Goal: Task Accomplishment & Management: Manage account settings

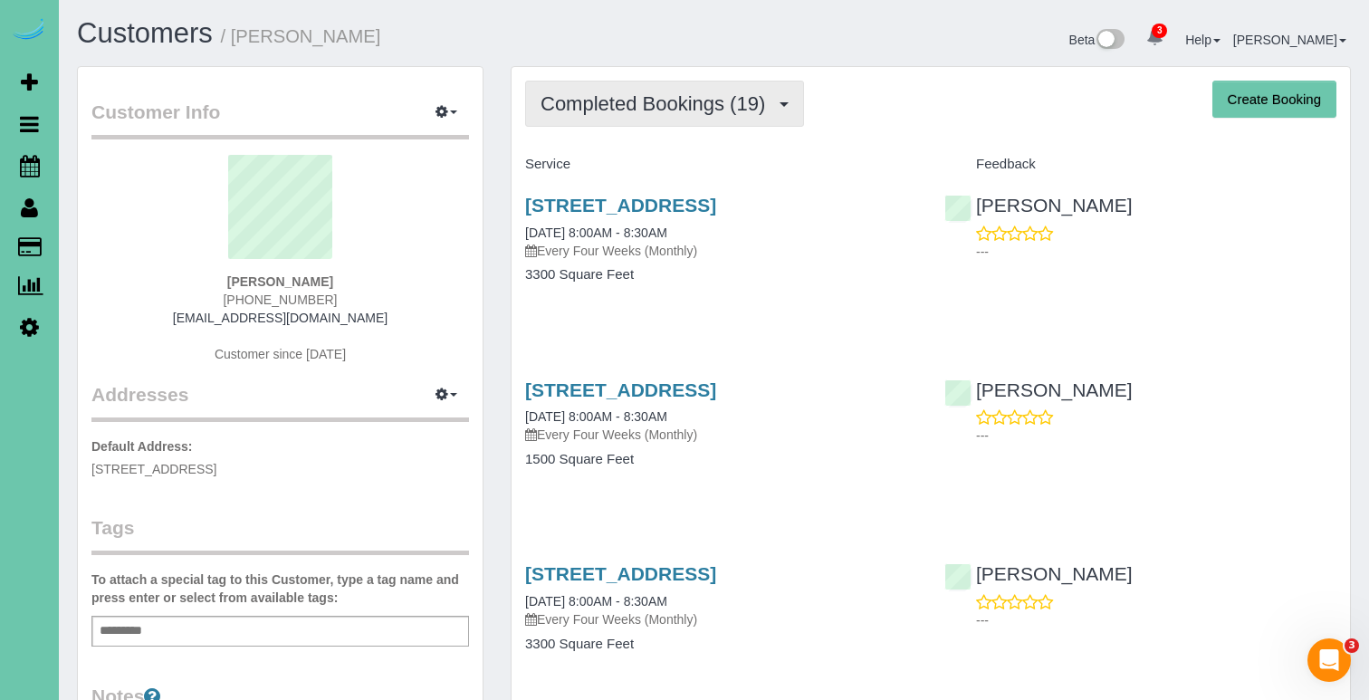
click at [607, 109] on span "Completed Bookings (19)" at bounding box center [657, 103] width 234 height 23
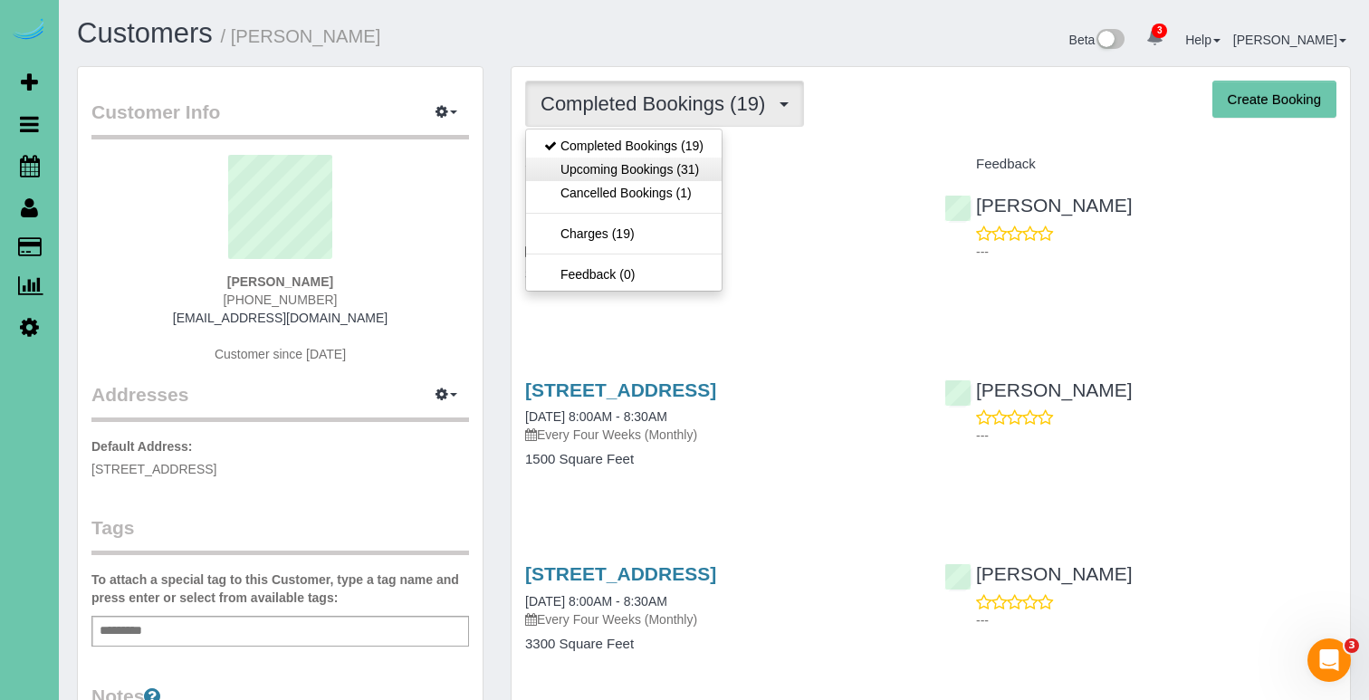
click at [602, 169] on link "Upcoming Bookings (31)" at bounding box center [624, 170] width 196 height 24
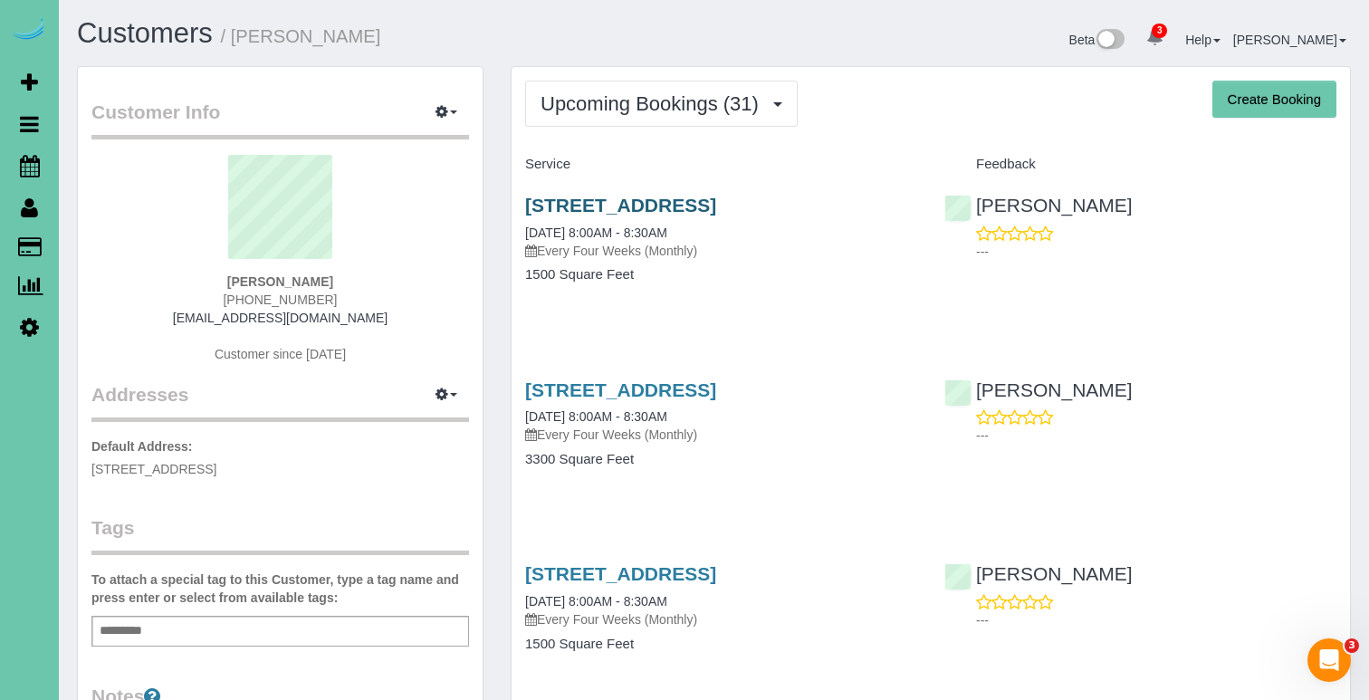
click at [577, 199] on link "2724 N 189th Street, Elkhorn, NE 68022" at bounding box center [620, 205] width 191 height 21
click at [694, 124] on button "Upcoming Bookings (31)" at bounding box center [661, 104] width 273 height 46
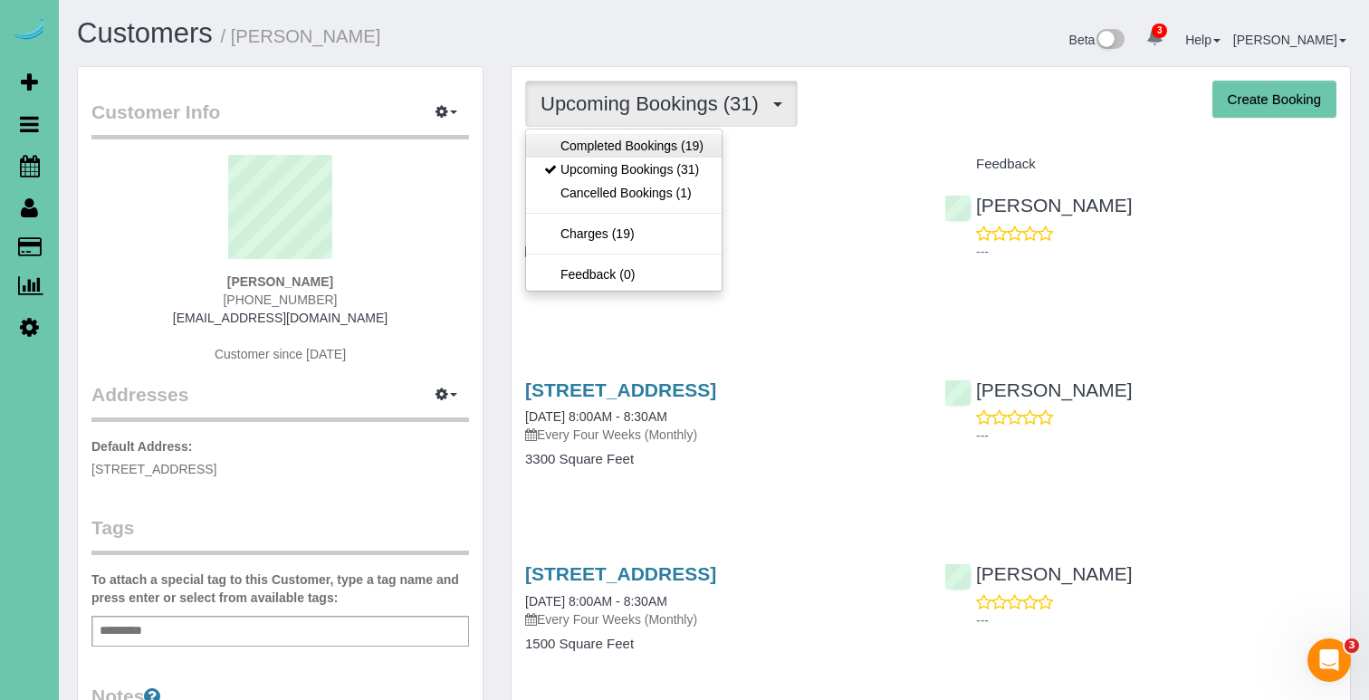
click at [683, 148] on link "Completed Bookings (19)" at bounding box center [624, 146] width 196 height 24
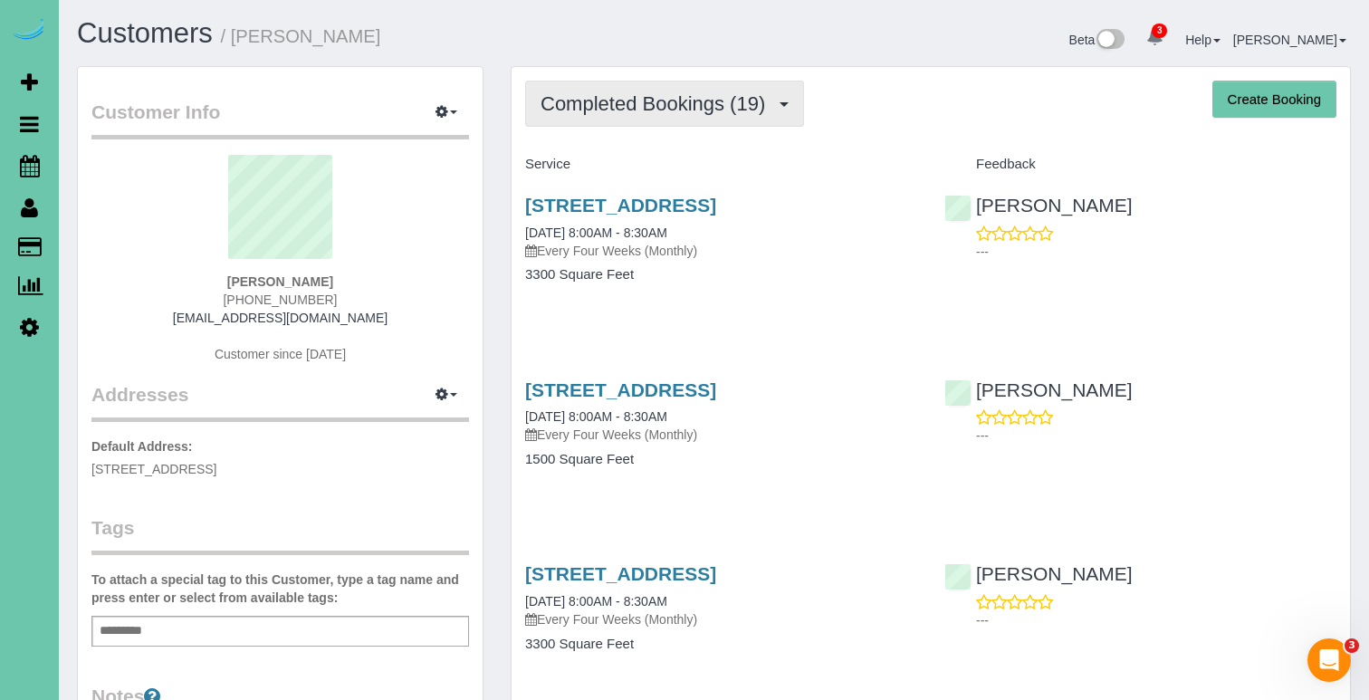
click at [677, 110] on span "Completed Bookings (19)" at bounding box center [657, 103] width 234 height 23
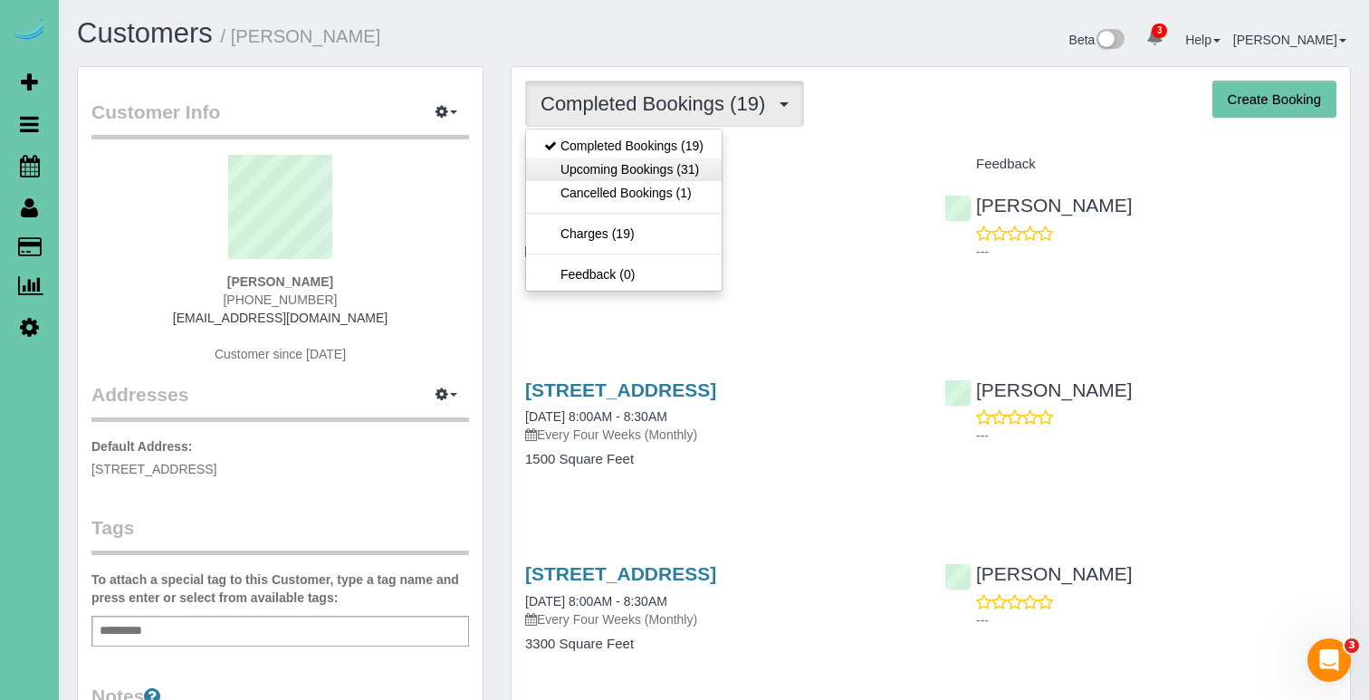
click at [677, 176] on link "Upcoming Bookings (31)" at bounding box center [624, 170] width 196 height 24
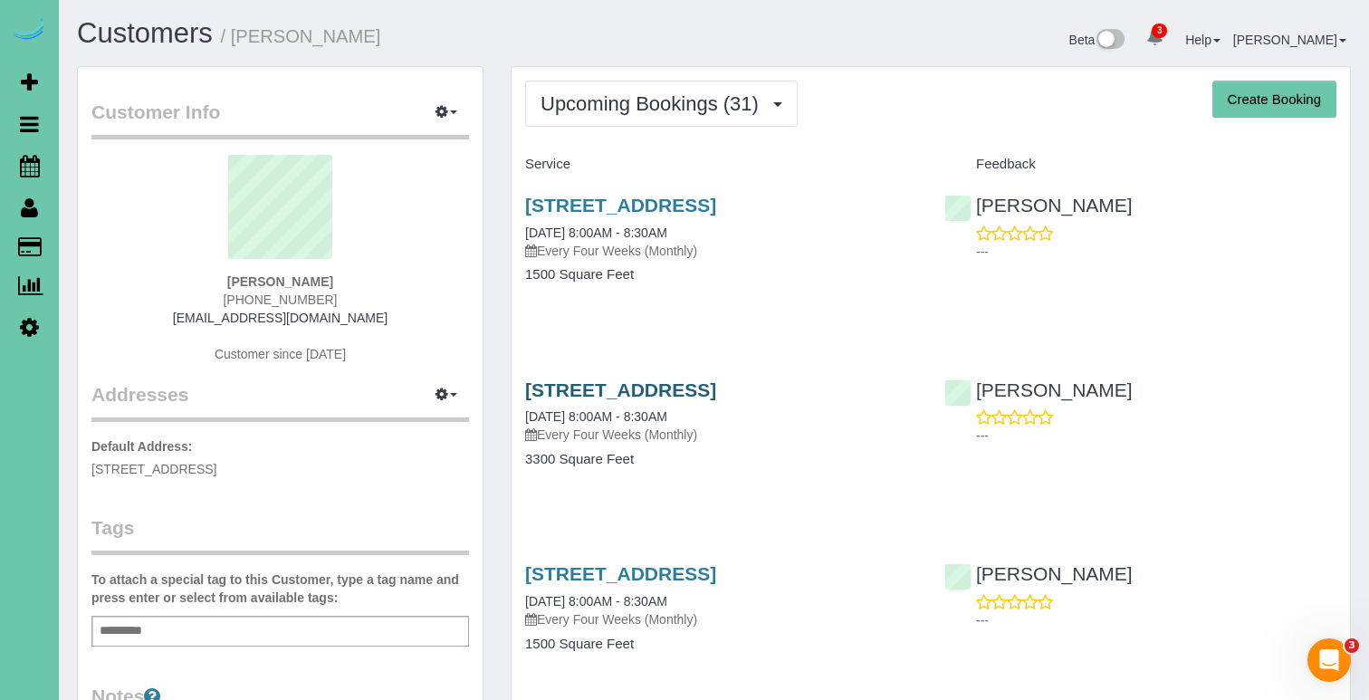
click at [674, 388] on link "2724 N 189th Street, Elkhorn, NE 68022" at bounding box center [620, 389] width 191 height 21
click at [705, 201] on link "2724 N 189th Street, Elkhorn, NE 68022" at bounding box center [620, 205] width 191 height 21
click at [666, 93] on span "Upcoming Bookings (31)" at bounding box center [653, 103] width 227 height 23
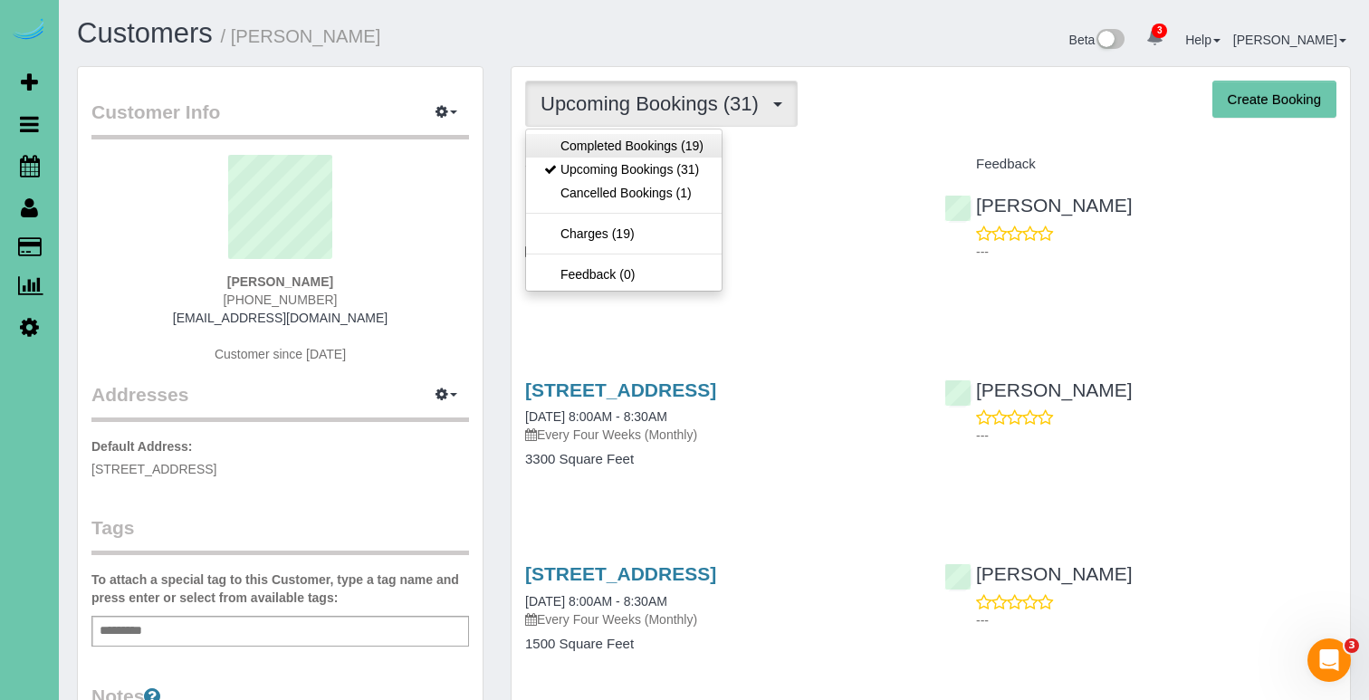
click at [637, 139] on link "Completed Bookings (19)" at bounding box center [624, 146] width 196 height 24
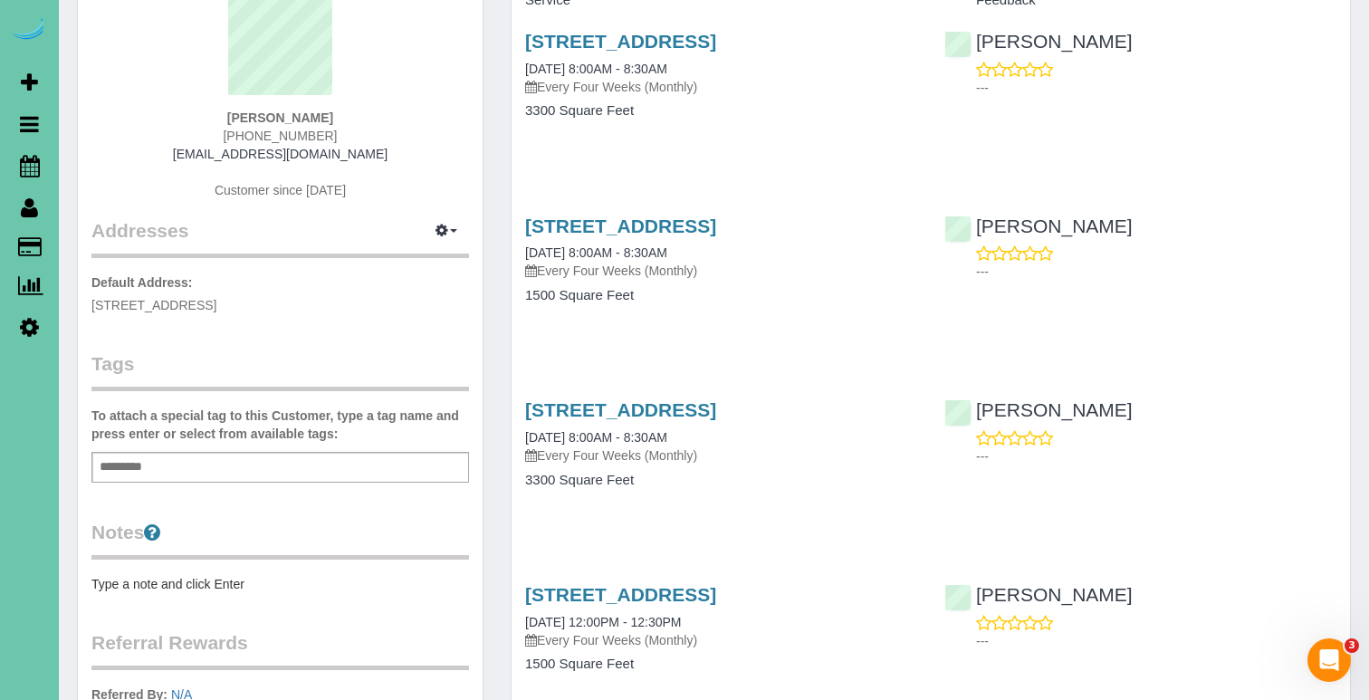
scroll to position [183, 0]
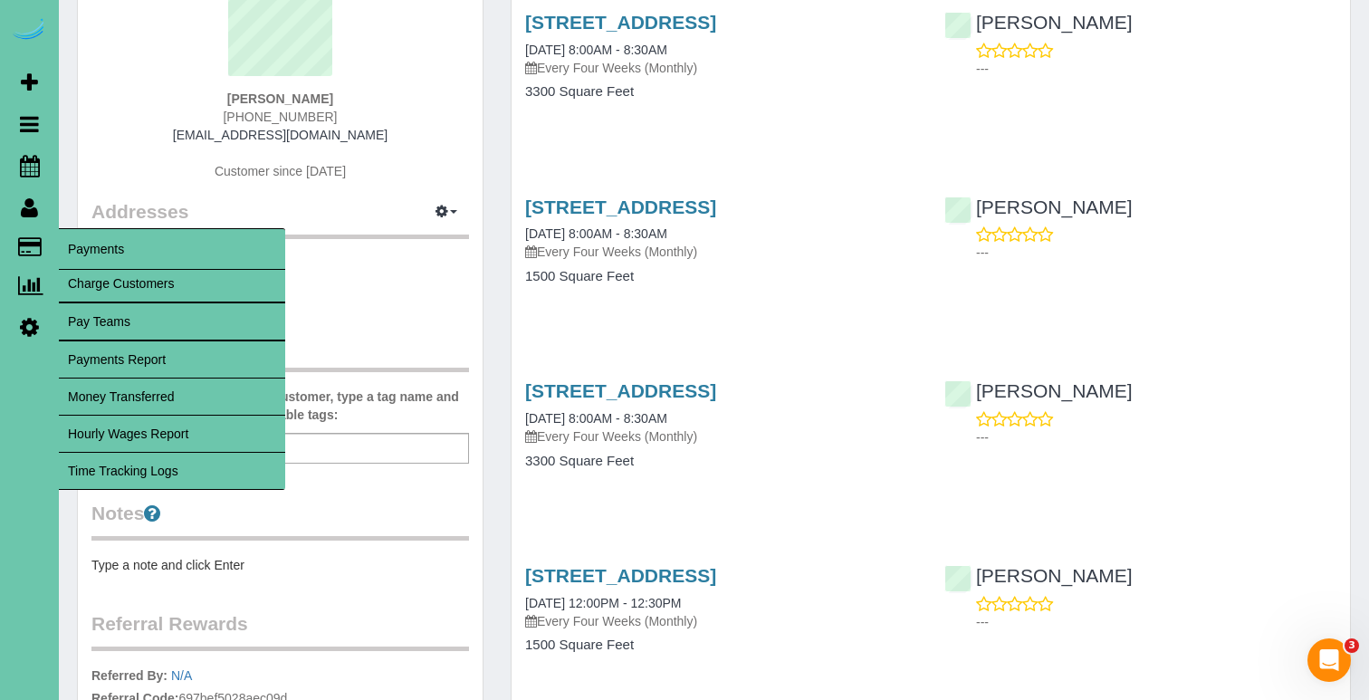
click at [68, 249] on span "Payments" at bounding box center [172, 249] width 226 height 42
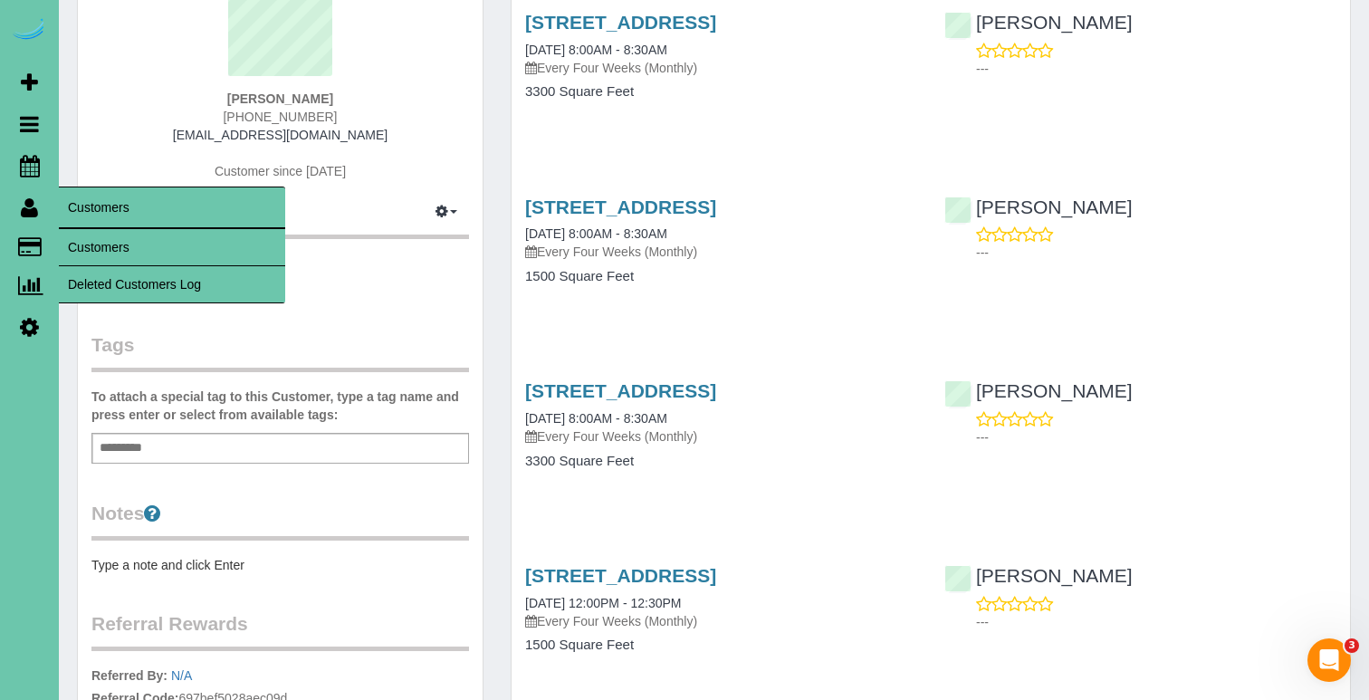
click at [82, 242] on link "Customers" at bounding box center [172, 247] width 226 height 36
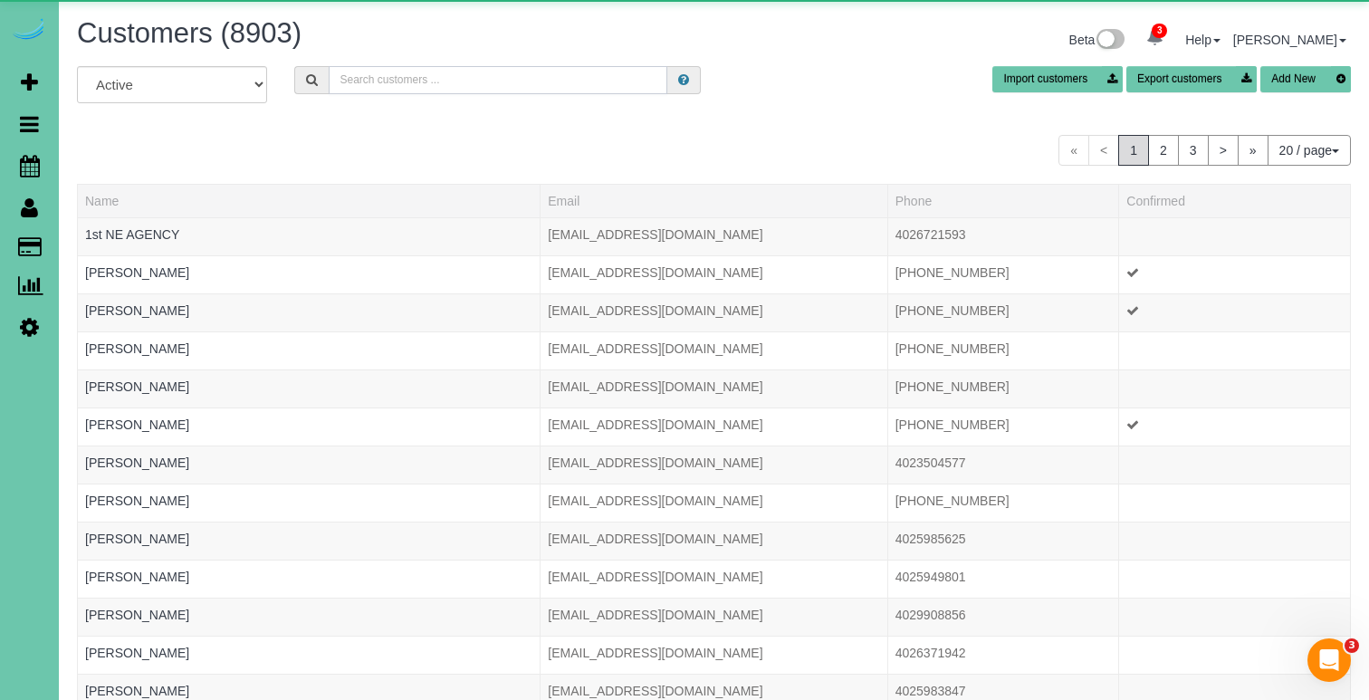
click at [358, 66] on input "text" at bounding box center [498, 80] width 339 height 28
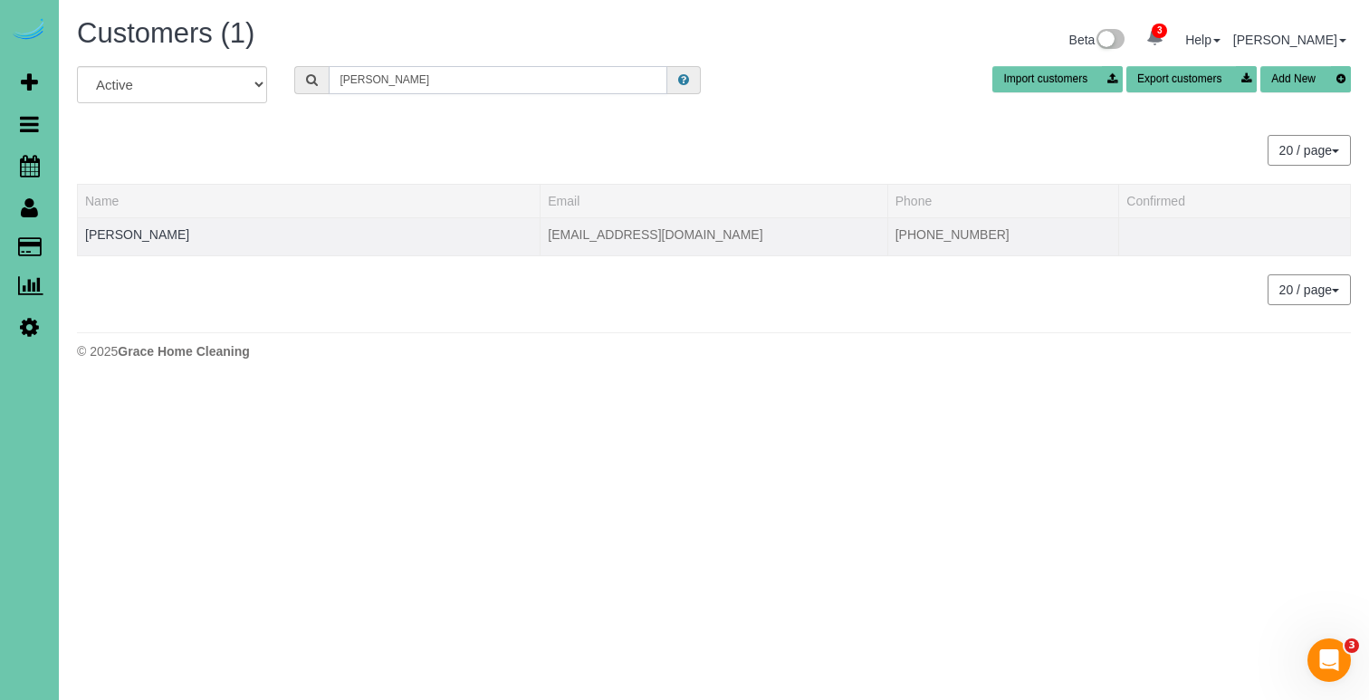
type input "bob f"
click at [133, 242] on td "Bob Ference" at bounding box center [309, 236] width 463 height 38
click at [139, 236] on link "Bob Ference" at bounding box center [137, 234] width 104 height 14
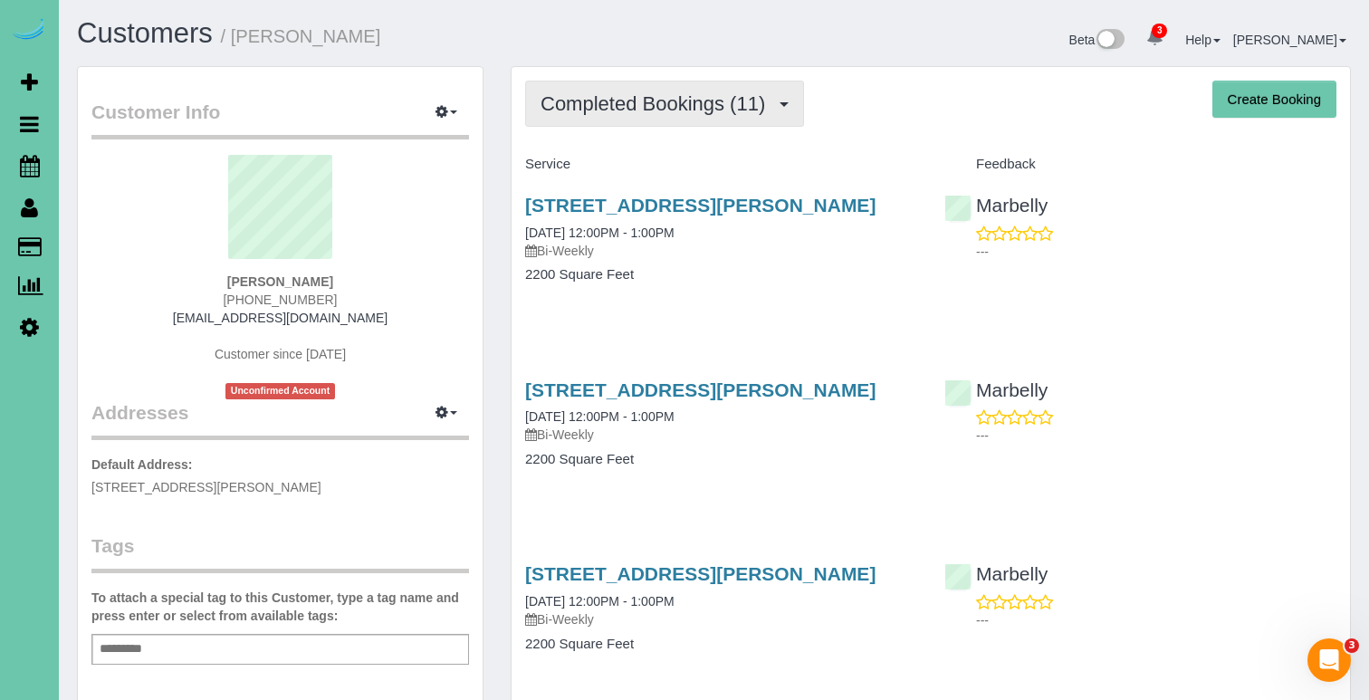
click at [734, 112] on span "Completed Bookings (11)" at bounding box center [657, 103] width 234 height 23
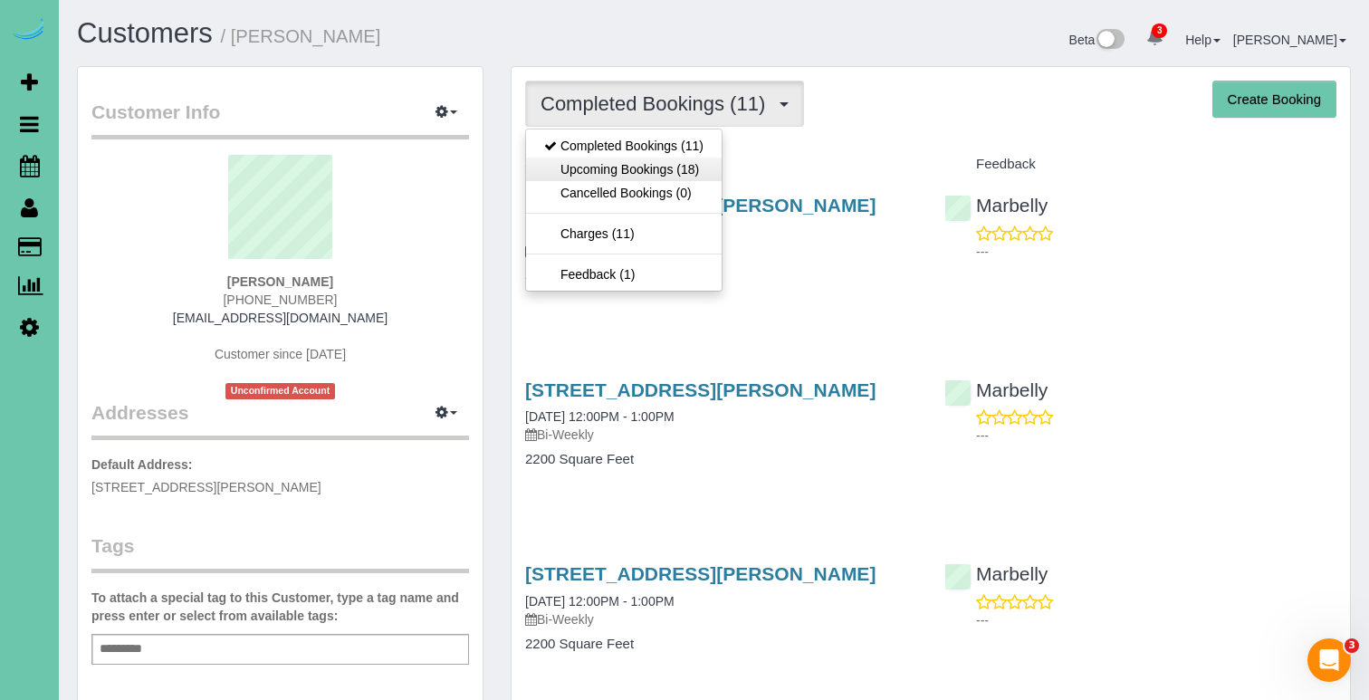
click at [706, 168] on link "Upcoming Bookings (18)" at bounding box center [624, 170] width 196 height 24
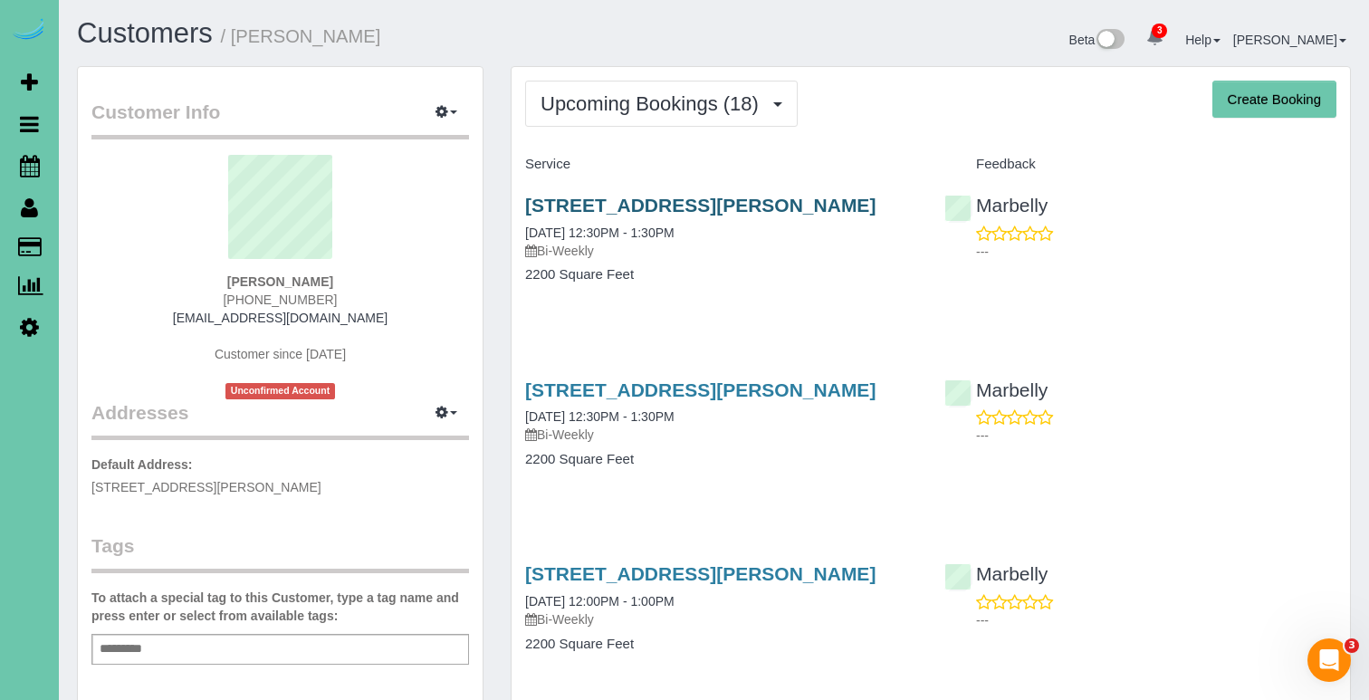
click at [660, 206] on link "14104 Fredrick Circle, Omaha, NE 68138" at bounding box center [700, 205] width 350 height 21
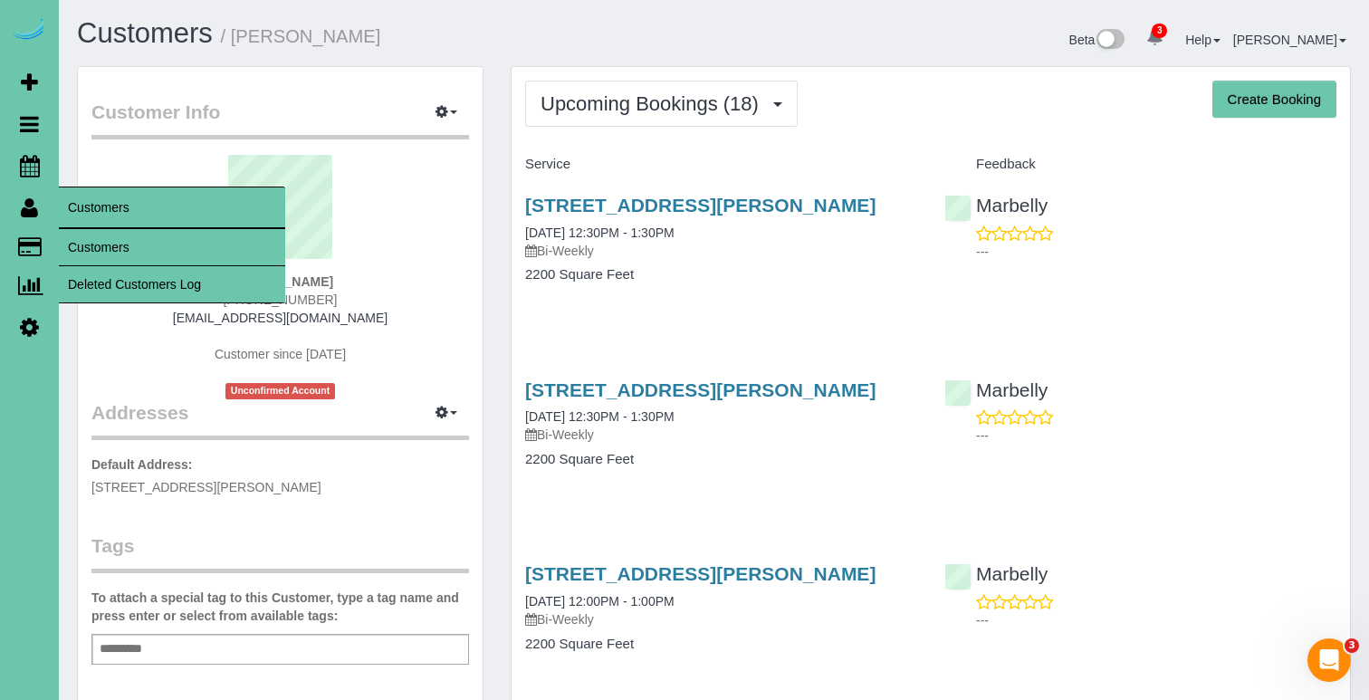
click at [91, 243] on link "Customers" at bounding box center [172, 247] width 226 height 36
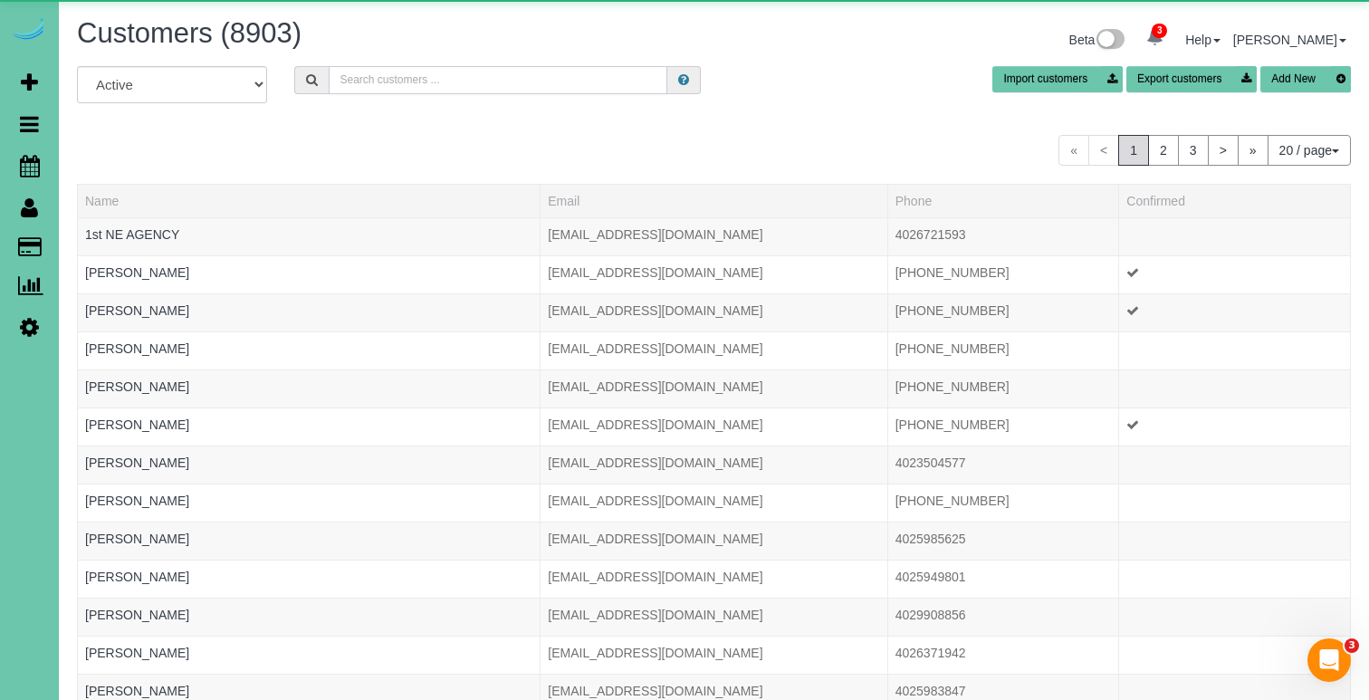
click at [379, 68] on input "text" at bounding box center [498, 80] width 339 height 28
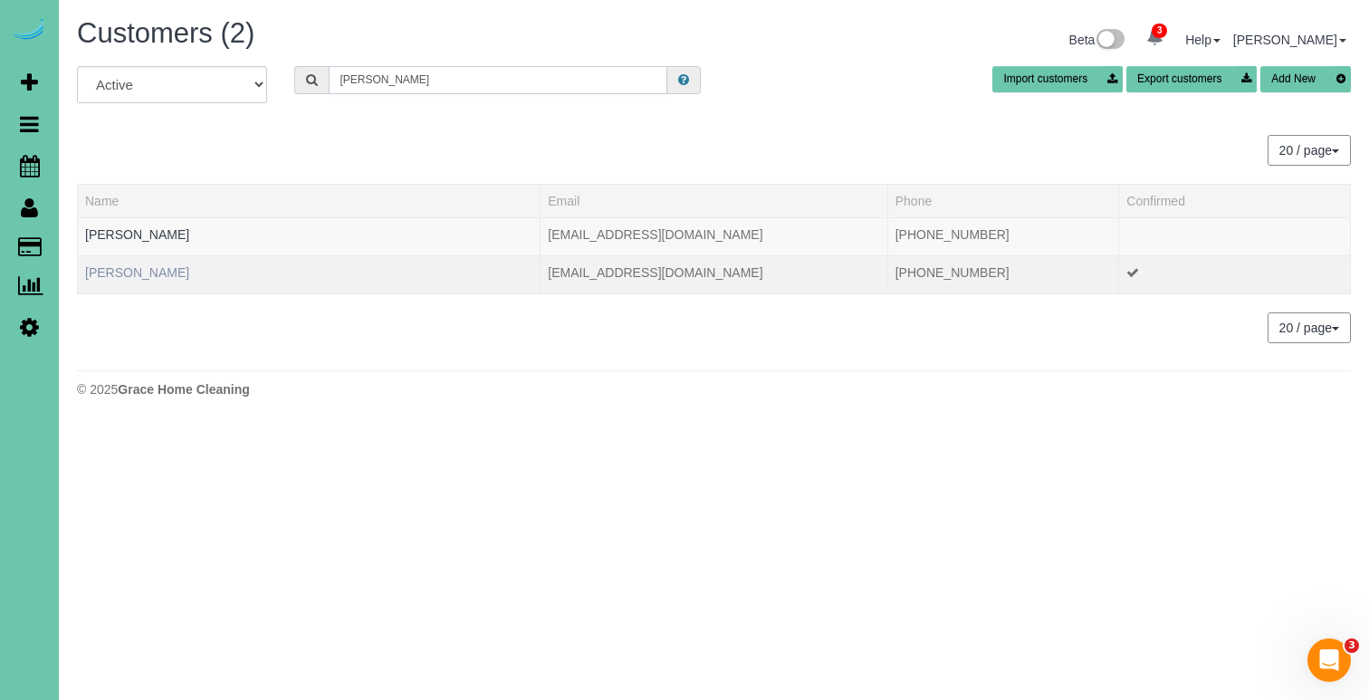
type input "Jacob a"
click at [163, 272] on link "Jacob Alexander" at bounding box center [137, 272] width 104 height 14
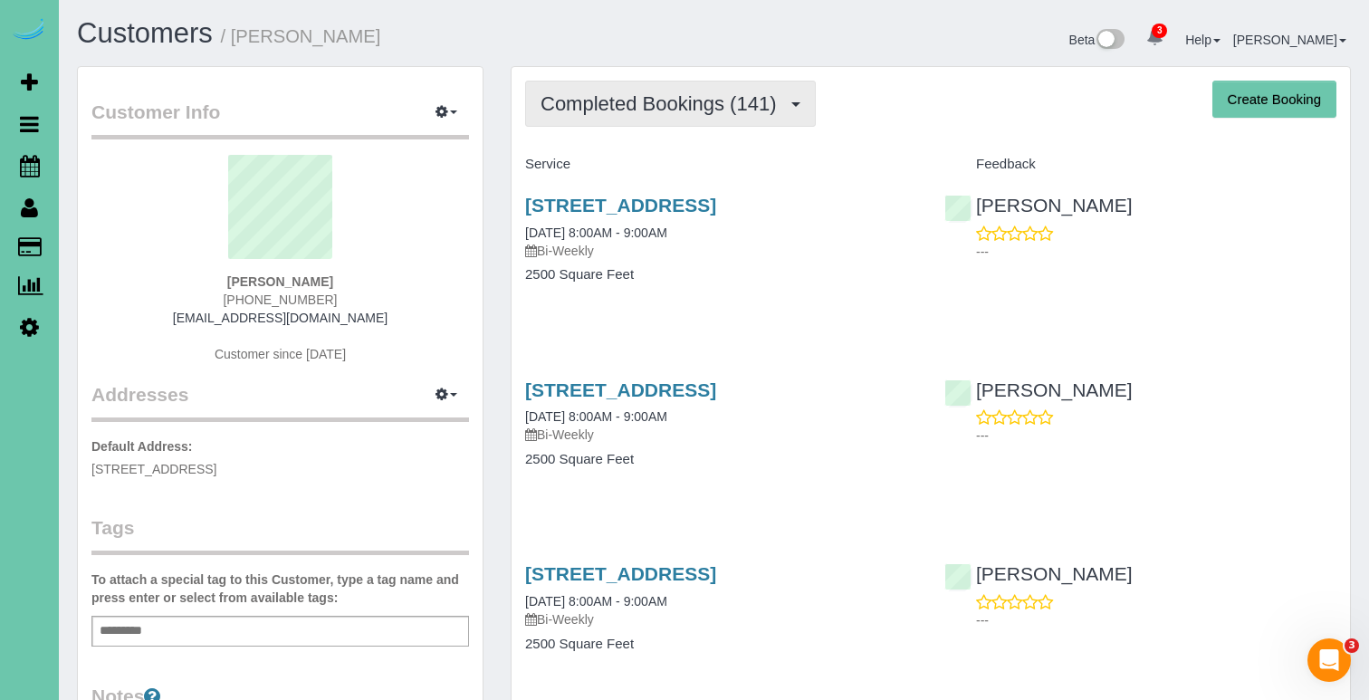
click at [683, 110] on span "Completed Bookings (141)" at bounding box center [662, 103] width 244 height 23
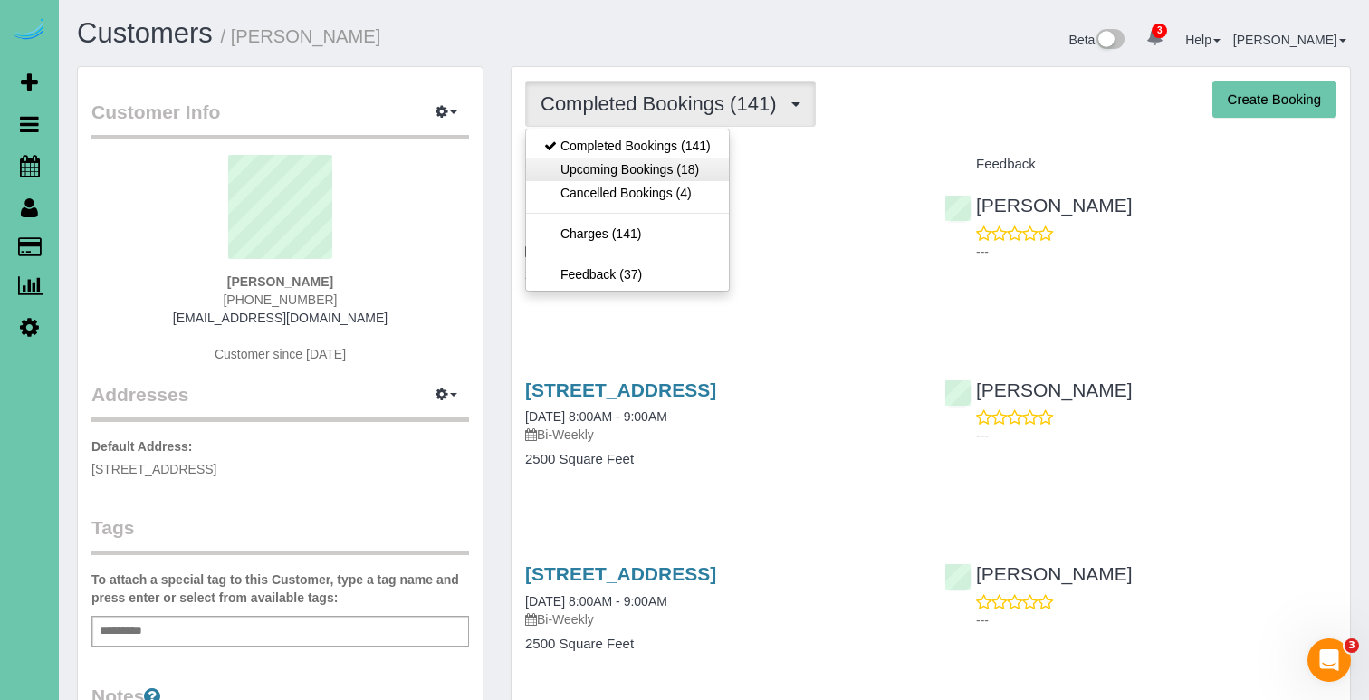
click at [664, 174] on link "Upcoming Bookings (18)" at bounding box center [627, 170] width 203 height 24
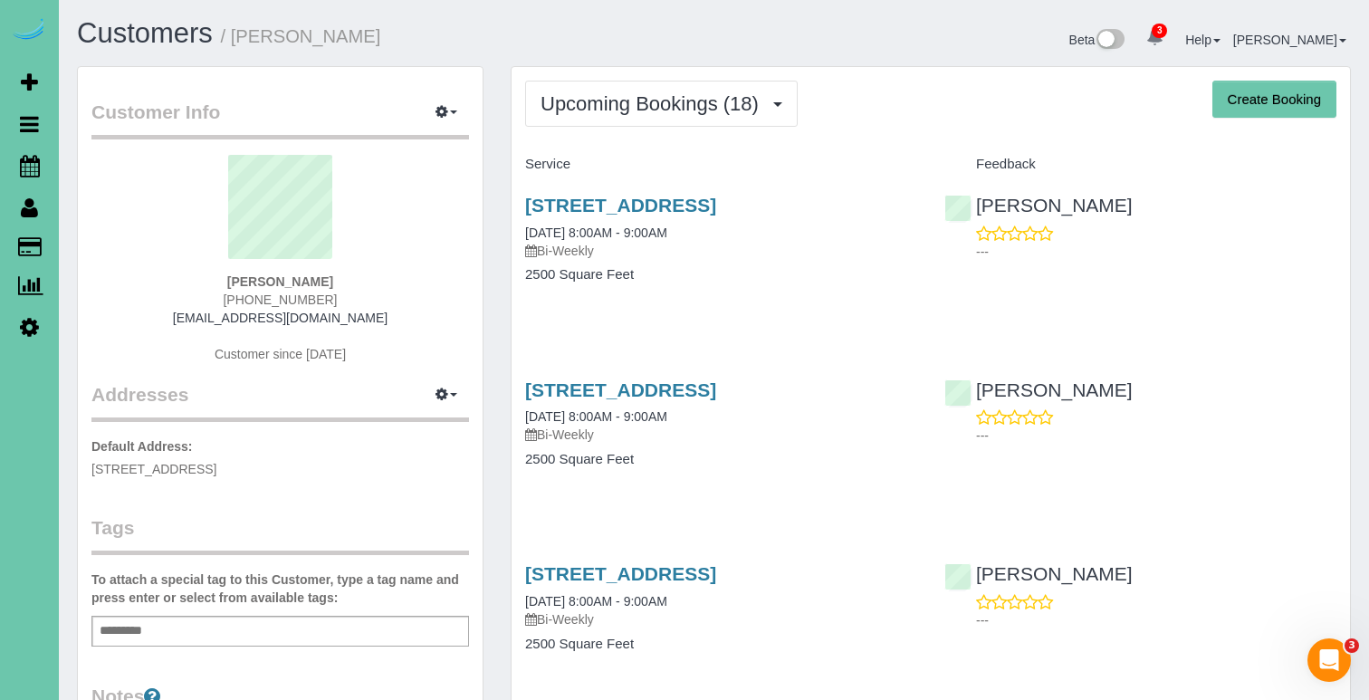
click at [646, 191] on div "1519 N 182nd Street, Elkhorn, NE 68022 10/14/2025 8:00AM - 9:00AM Bi-Weekly 250…" at bounding box center [721, 248] width 419 height 139
click at [643, 203] on link "1519 N 182nd Street, Elkhorn, NE 68022" at bounding box center [620, 205] width 191 height 21
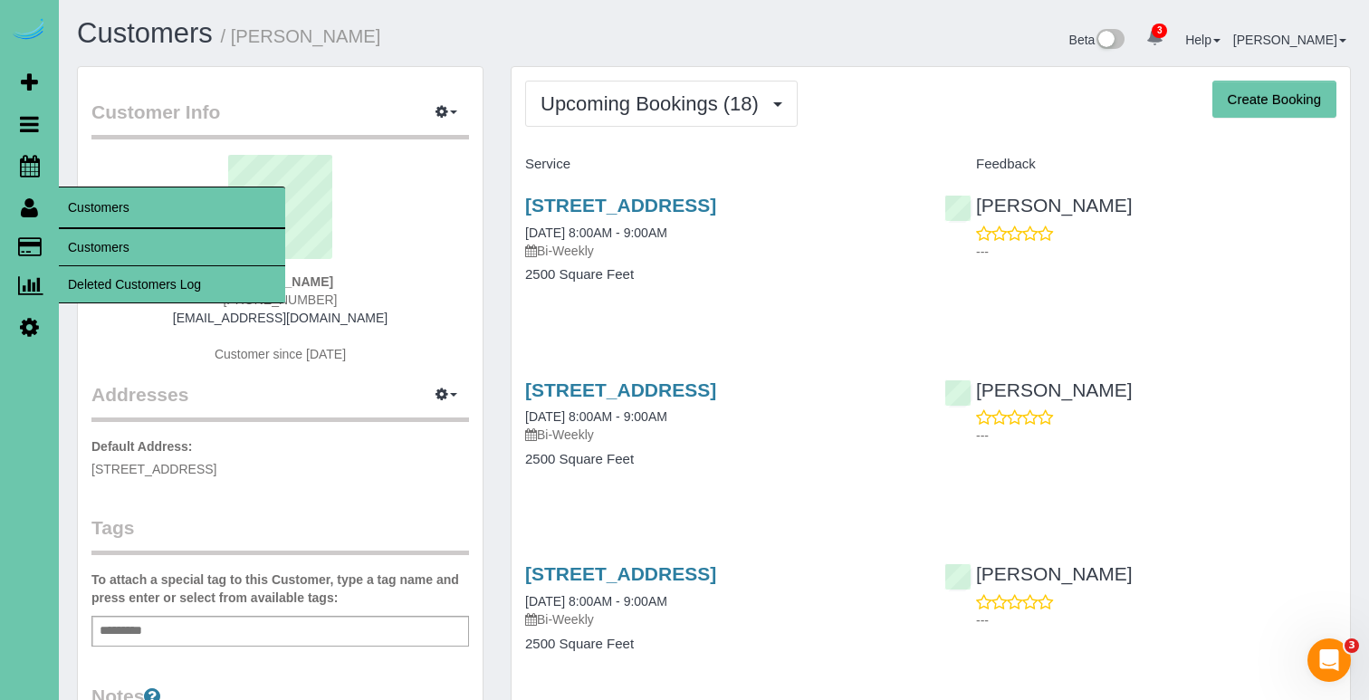
click at [81, 235] on link "Customers" at bounding box center [172, 247] width 226 height 36
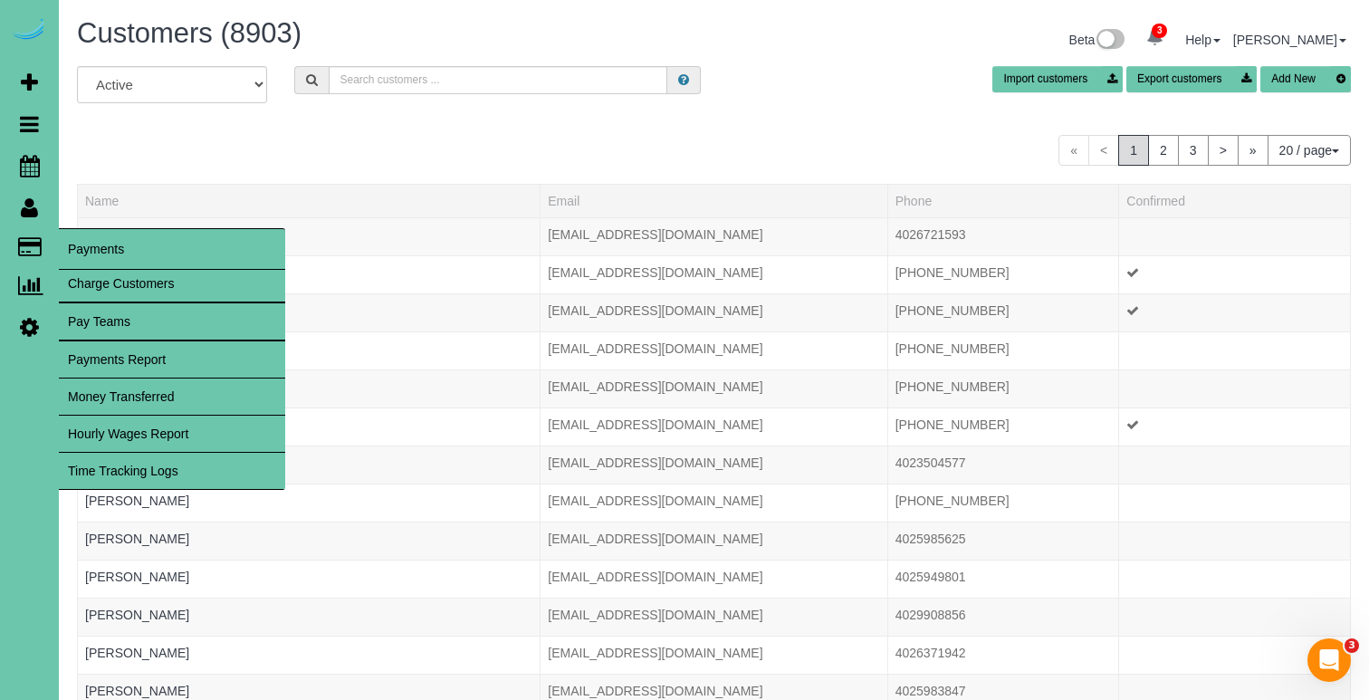
click at [97, 277] on link "Charge Customers" at bounding box center [172, 283] width 226 height 36
select select
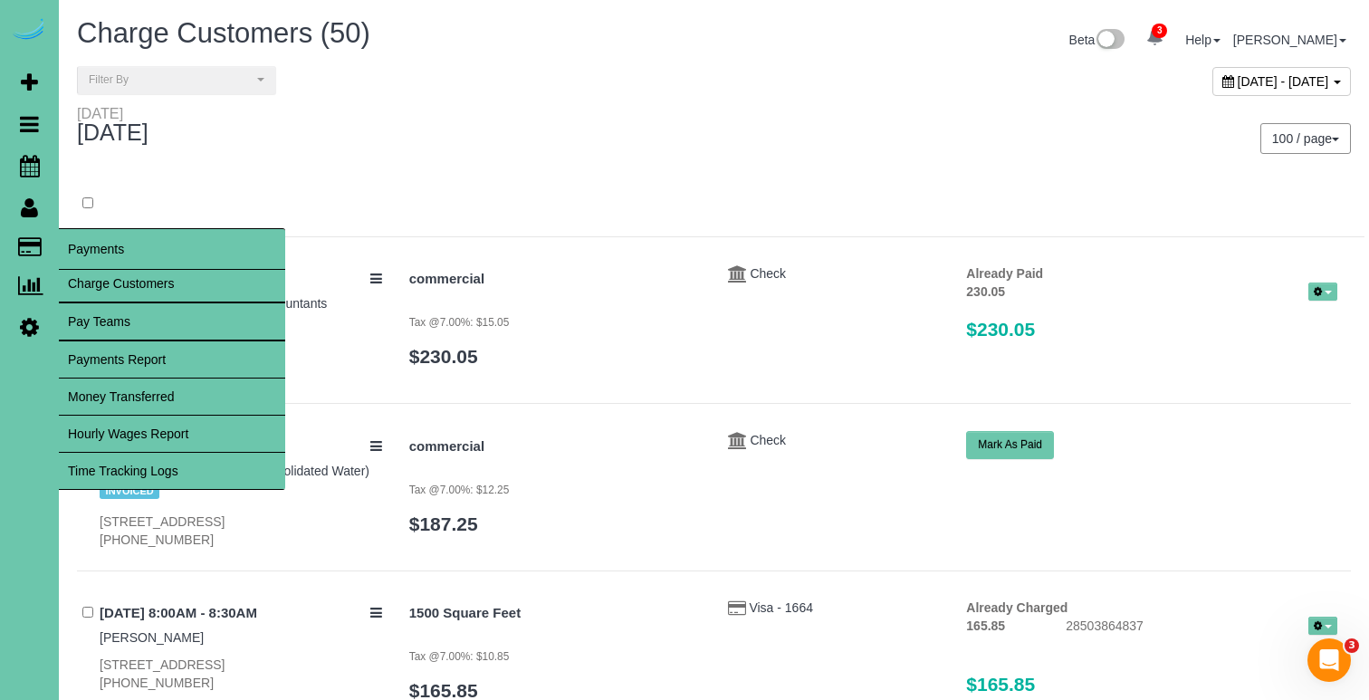
click at [139, 454] on link "Time Tracking Logs" at bounding box center [172, 471] width 226 height 36
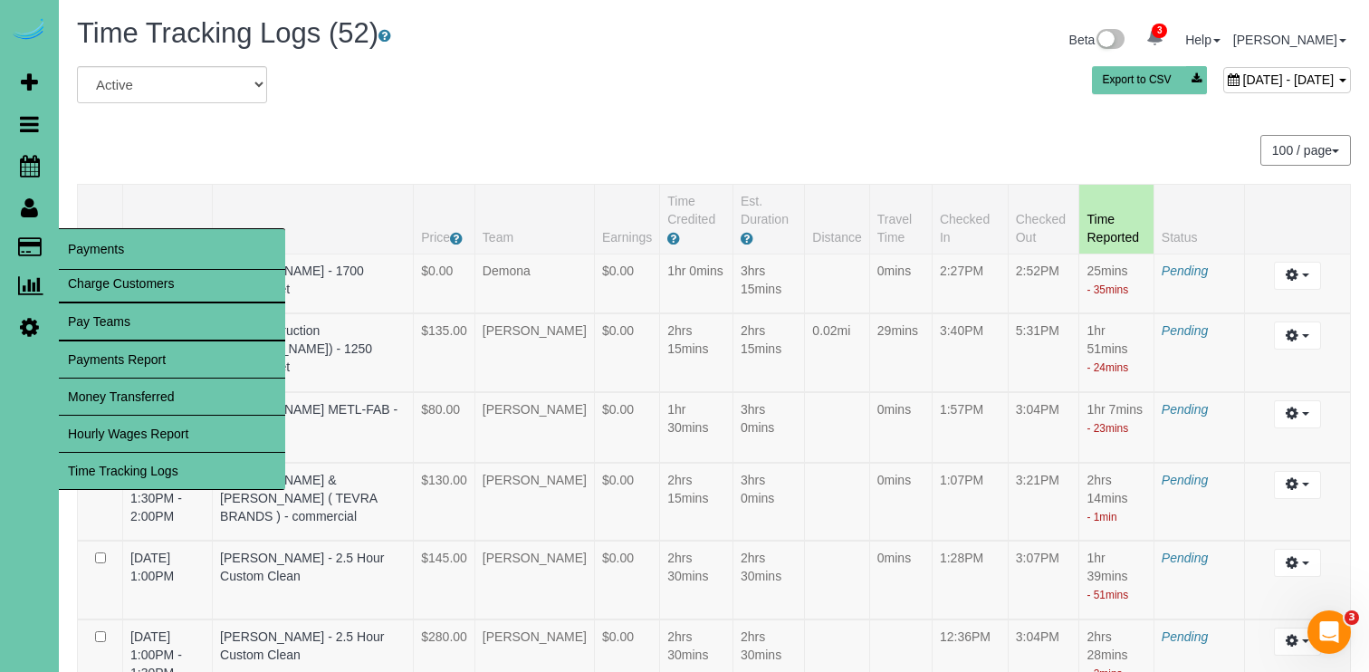
scroll to position [3698, 0]
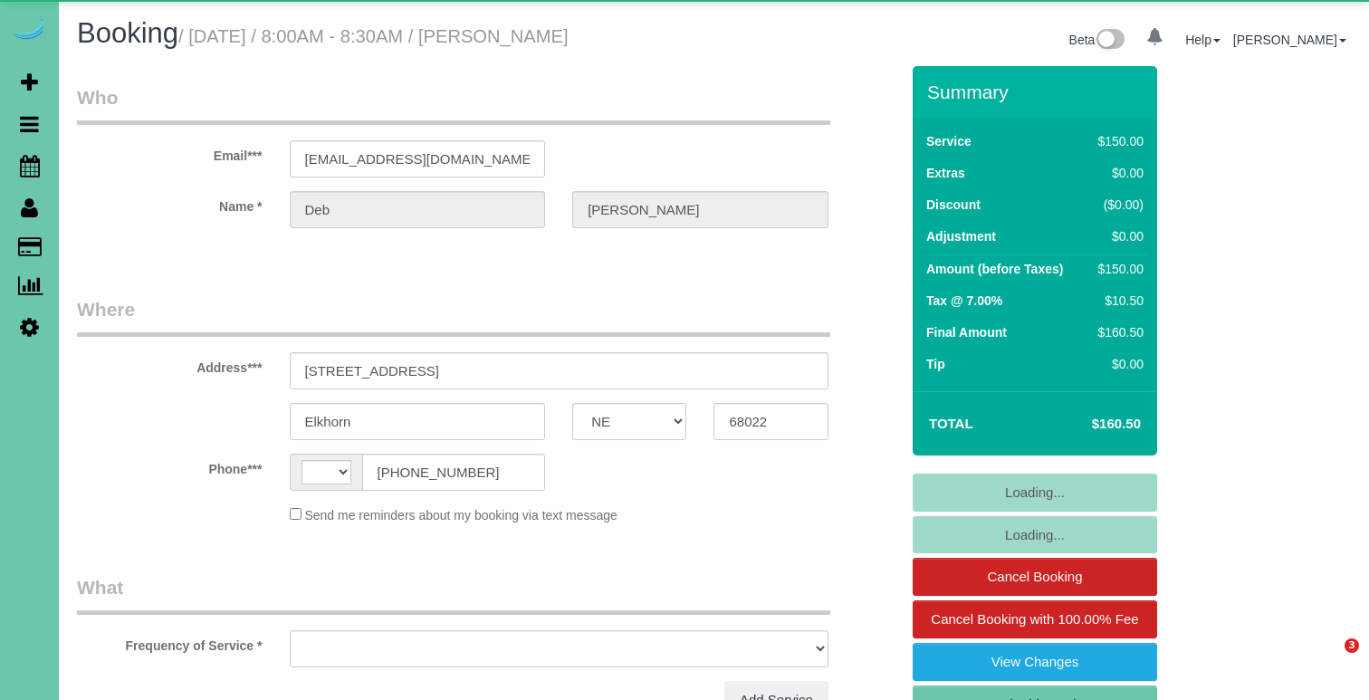
select select "NE"
select select "string:[GEOGRAPHIC_DATA]"
select select "object:374"
select select "string:fspay-73256bfc-5fc1-4df7-92f6-4f5204f87594"
select select "object:708"
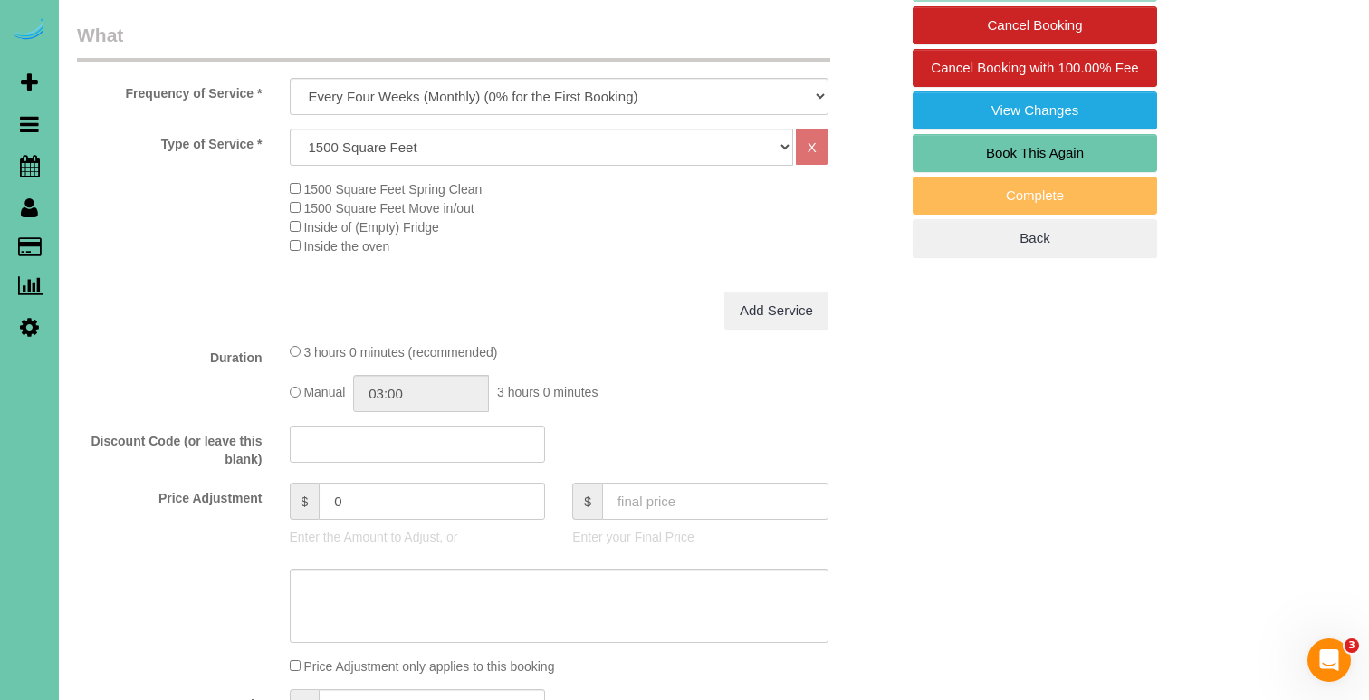
scroll to position [555, 0]
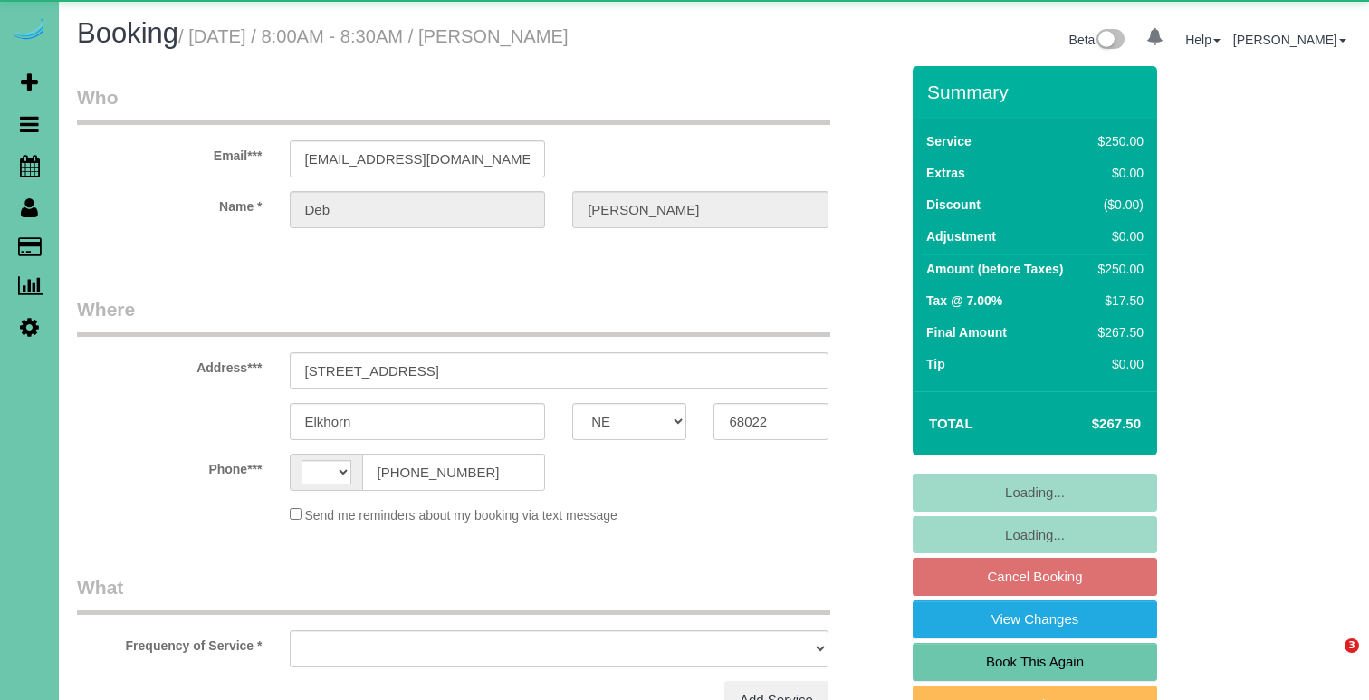
select select "NE"
select select "string:US"
select select "object:617"
select select "string:fspay-73256bfc-5fc1-4df7-92f6-4f5204f87594"
select select "object:650"
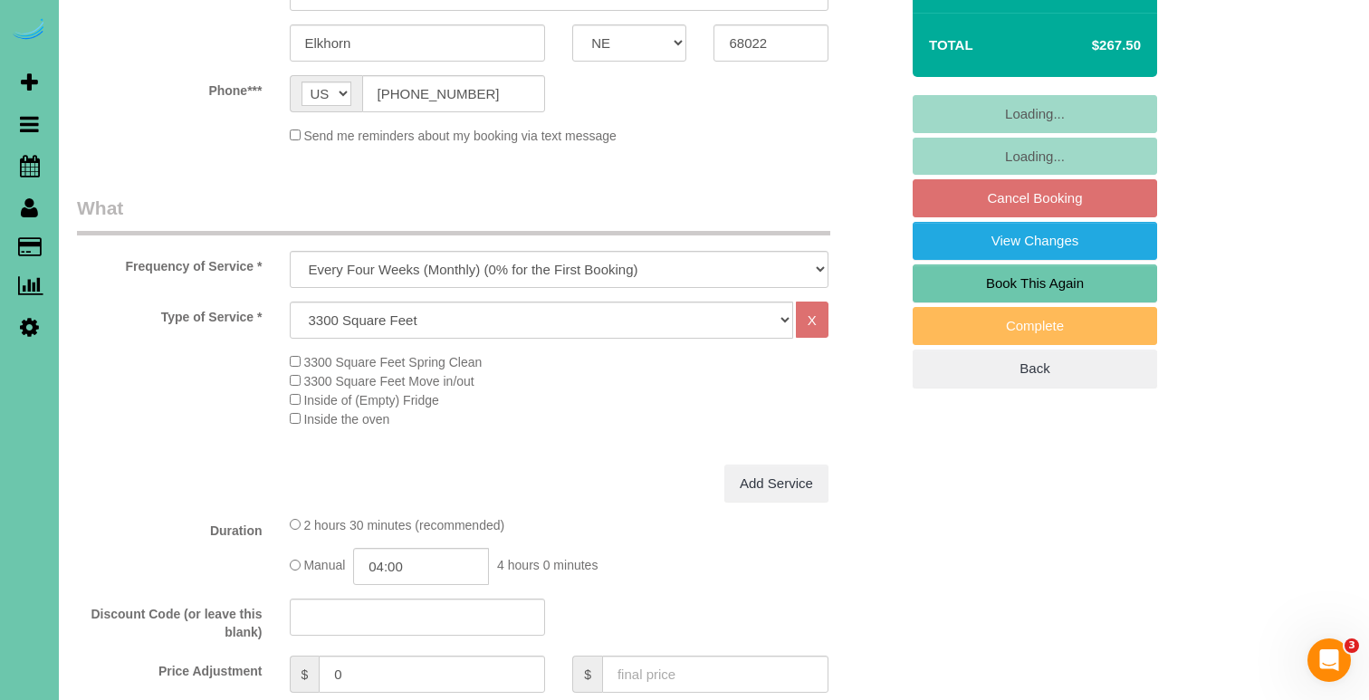
scroll to position [379, 0]
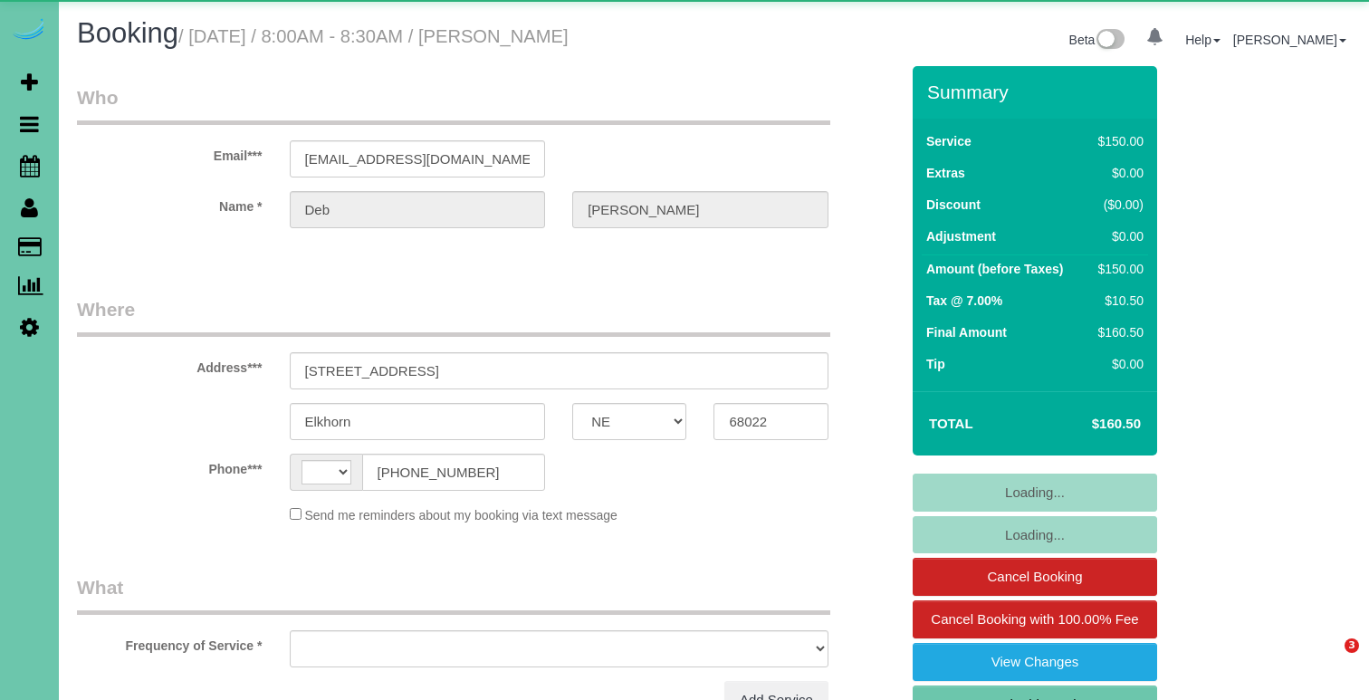
select select "NE"
select select "string:[GEOGRAPHIC_DATA]"
select select "object:621"
select select "string:fspay-73256bfc-5fc1-4df7-92f6-4f5204f87594"
select select "object:654"
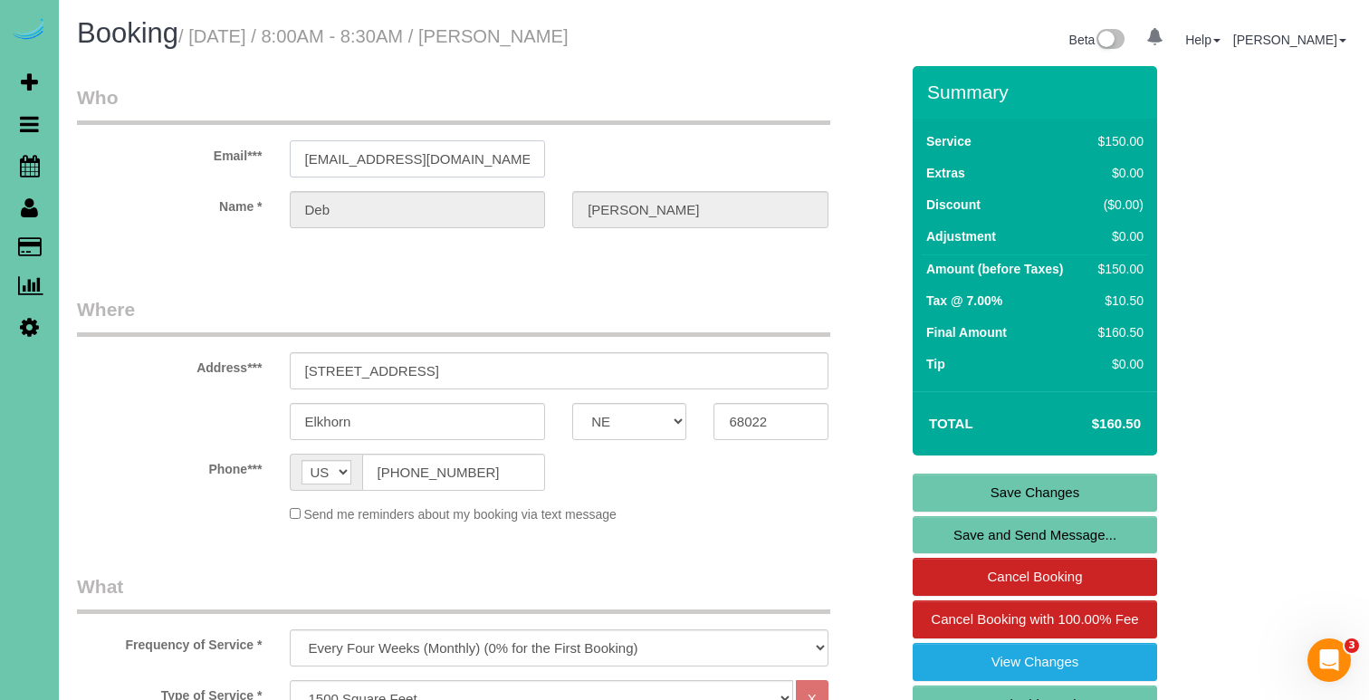
drag, startPoint x: 476, startPoint y: 158, endPoint x: 270, endPoint y: 151, distance: 206.5
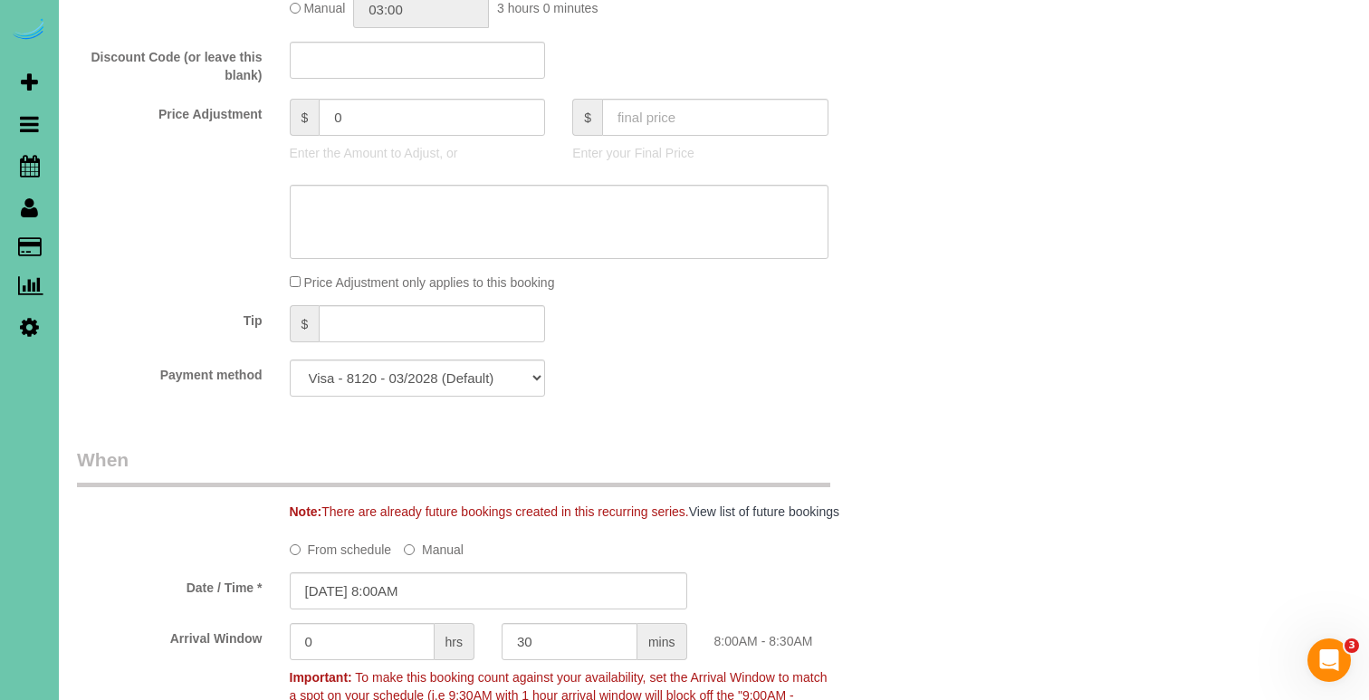
scroll to position [862, 0]
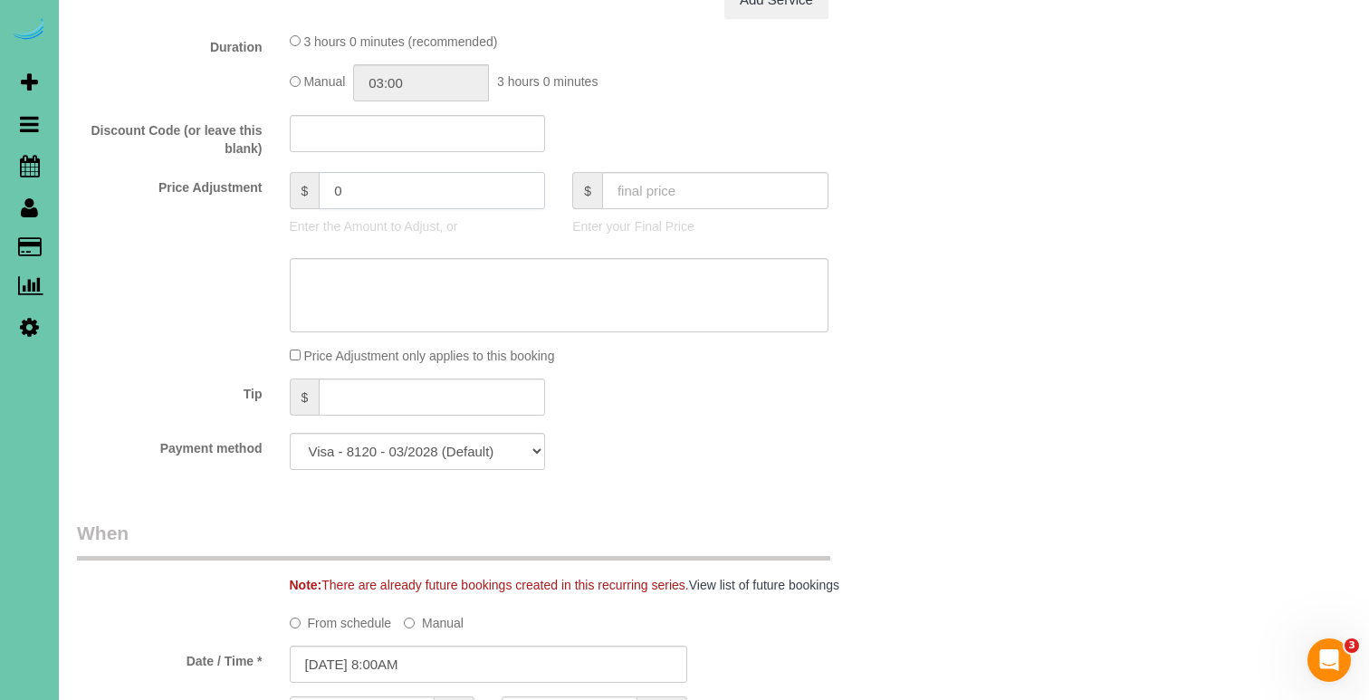
click at [330, 186] on input "0" at bounding box center [432, 190] width 226 height 37
type input "10"
click at [341, 281] on textarea at bounding box center [559, 295] width 539 height 74
type textarea "new ra"
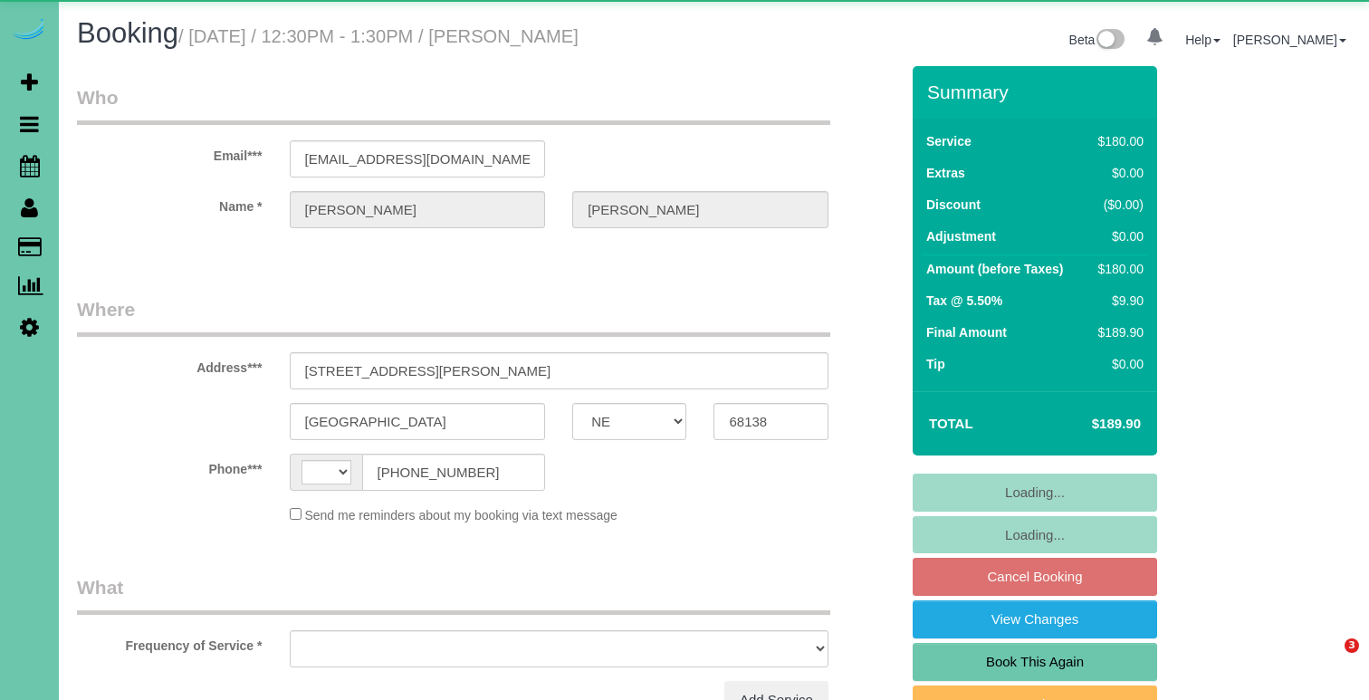
select select "NE"
select select "string:[GEOGRAPHIC_DATA]"
select select "object:842"
select select "string:fspay-848398fc-46c8-4554-8fc1-37df98642955"
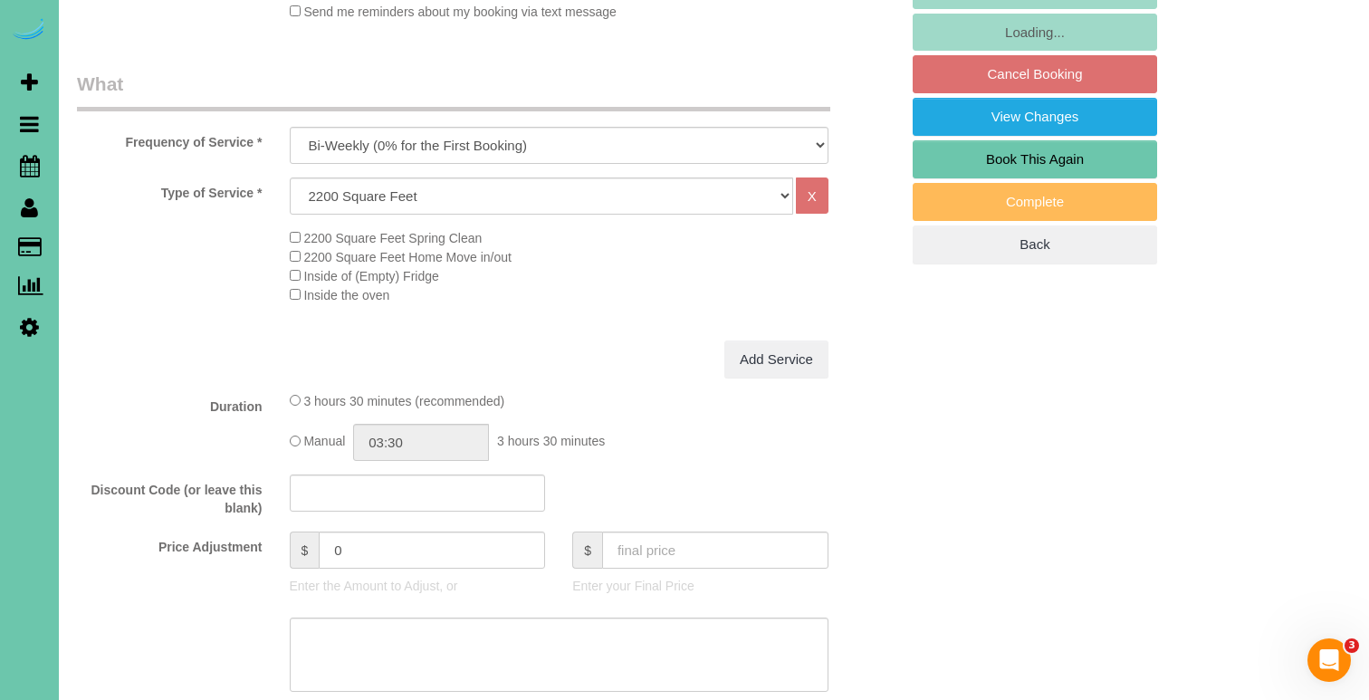
scroll to position [499, 0]
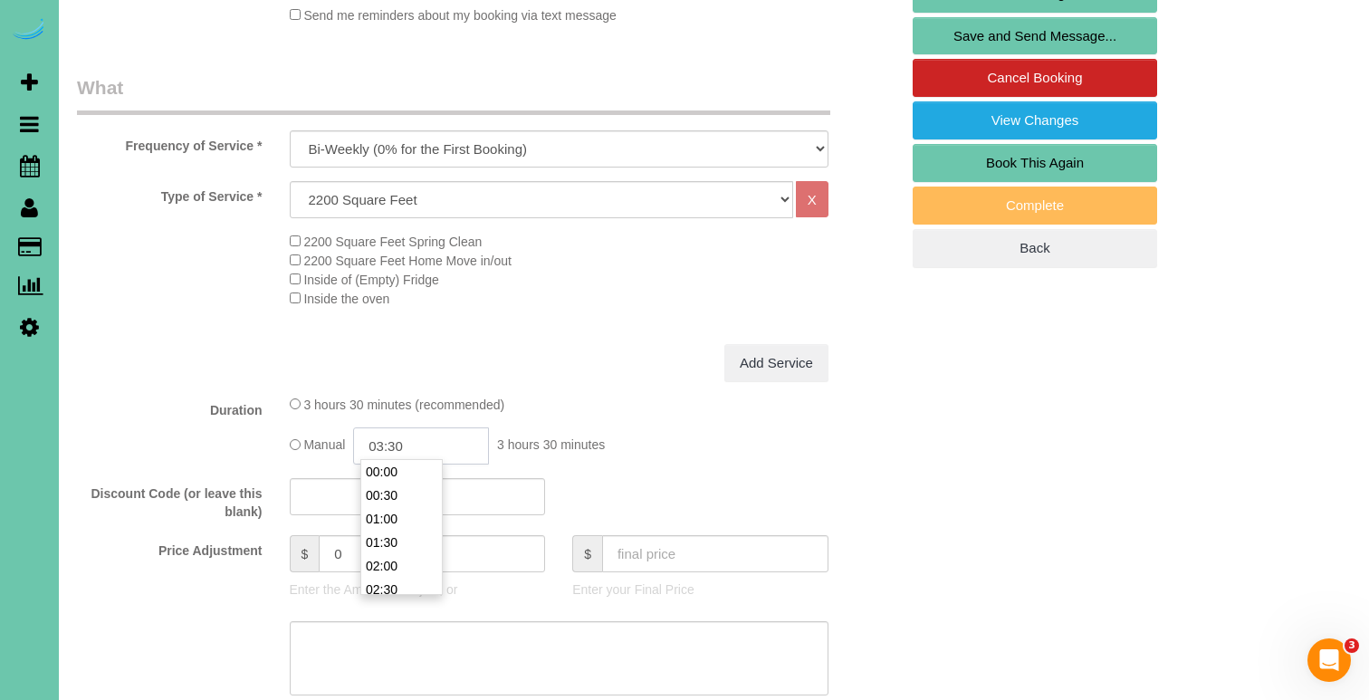
click at [427, 439] on input "03:30" at bounding box center [421, 445] width 136 height 37
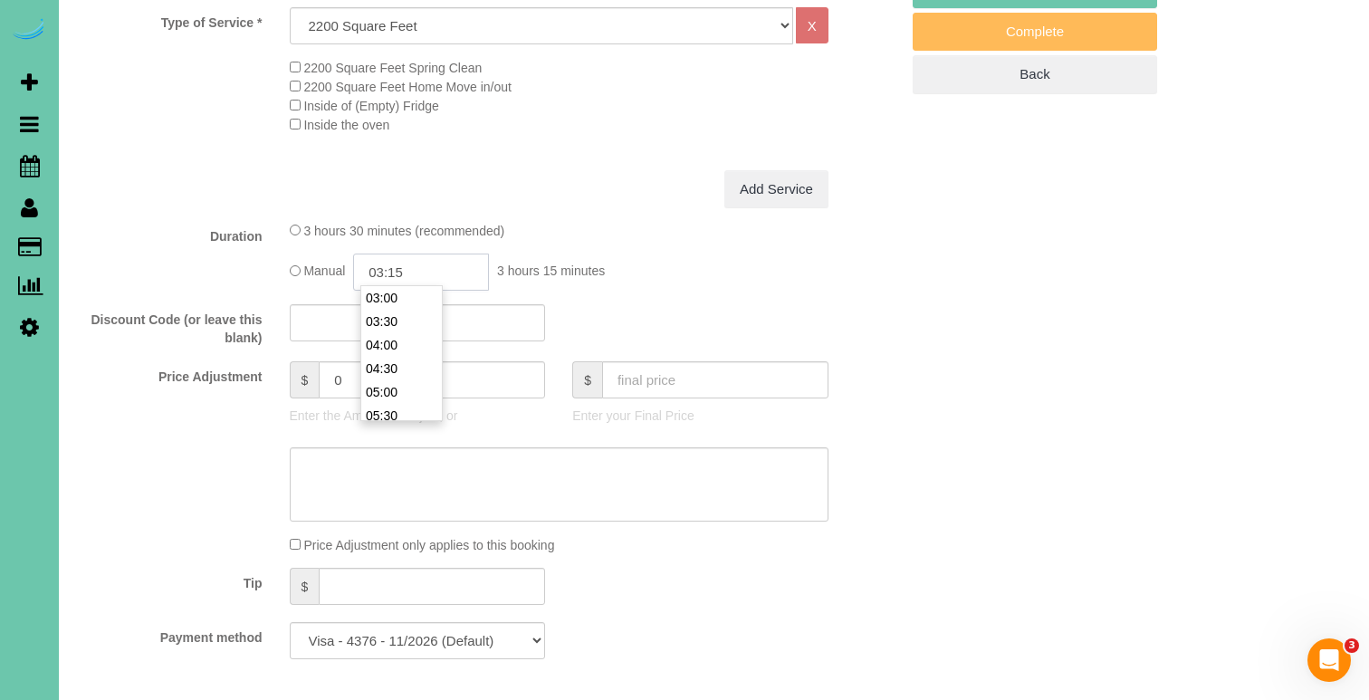
scroll to position [693, 0]
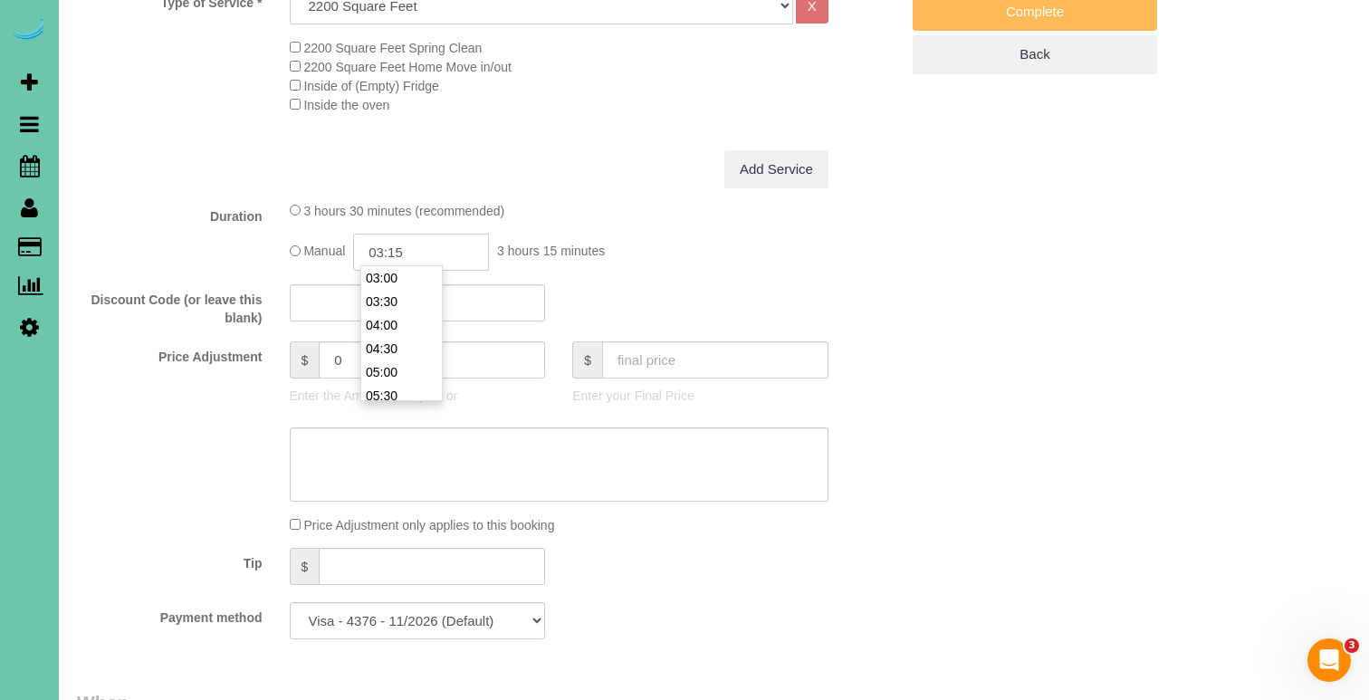
type input "03:15"
click at [318, 447] on textarea at bounding box center [559, 464] width 539 height 74
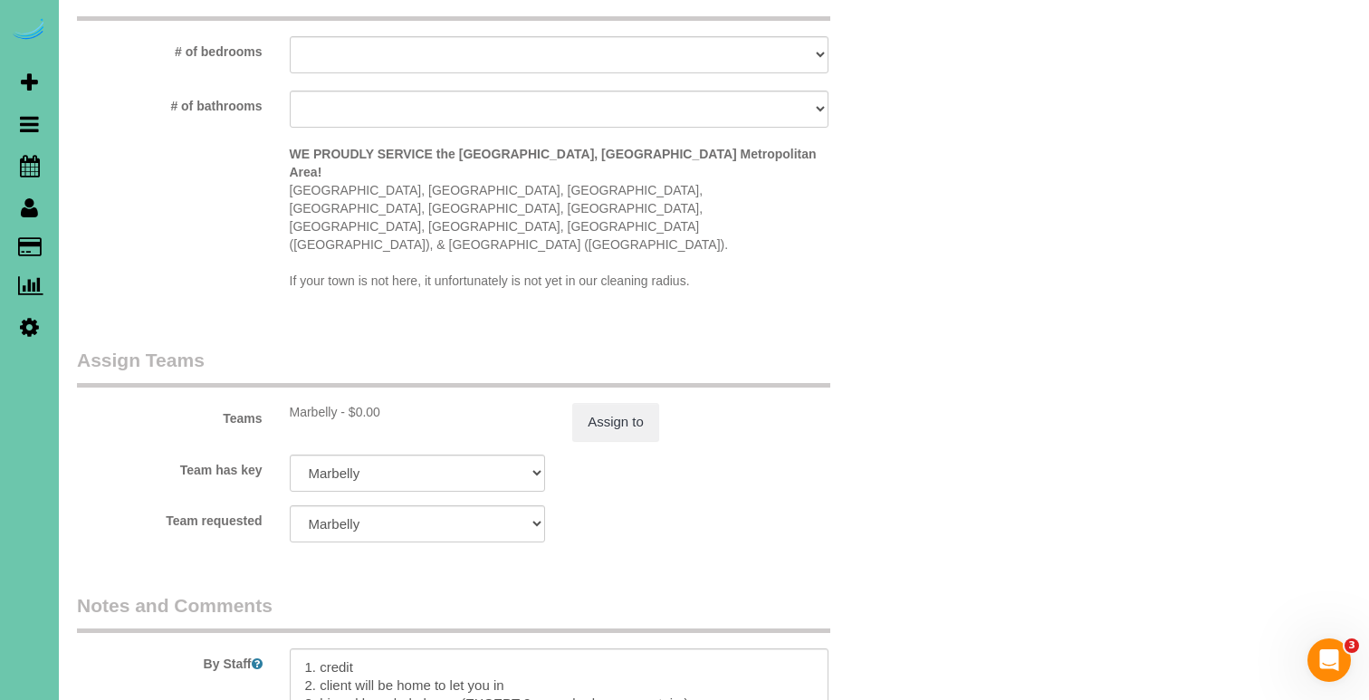
scroll to position [1738, 0]
type textarea "new rate - 10/13/25"
click at [602, 400] on button "Assign to" at bounding box center [615, 419] width 87 height 38
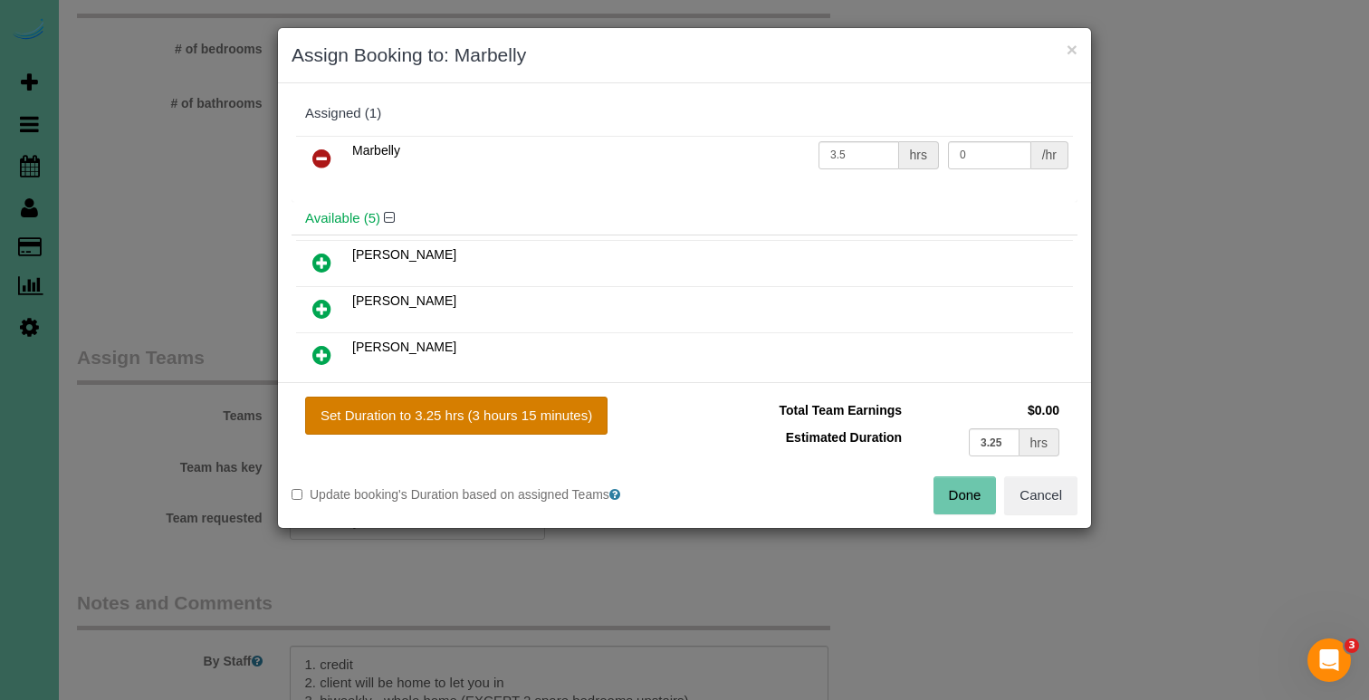
click at [576, 405] on button "Set Duration to 3.25 hrs (3 hours 15 minutes)" at bounding box center [456, 416] width 302 height 38
type input "3.25"
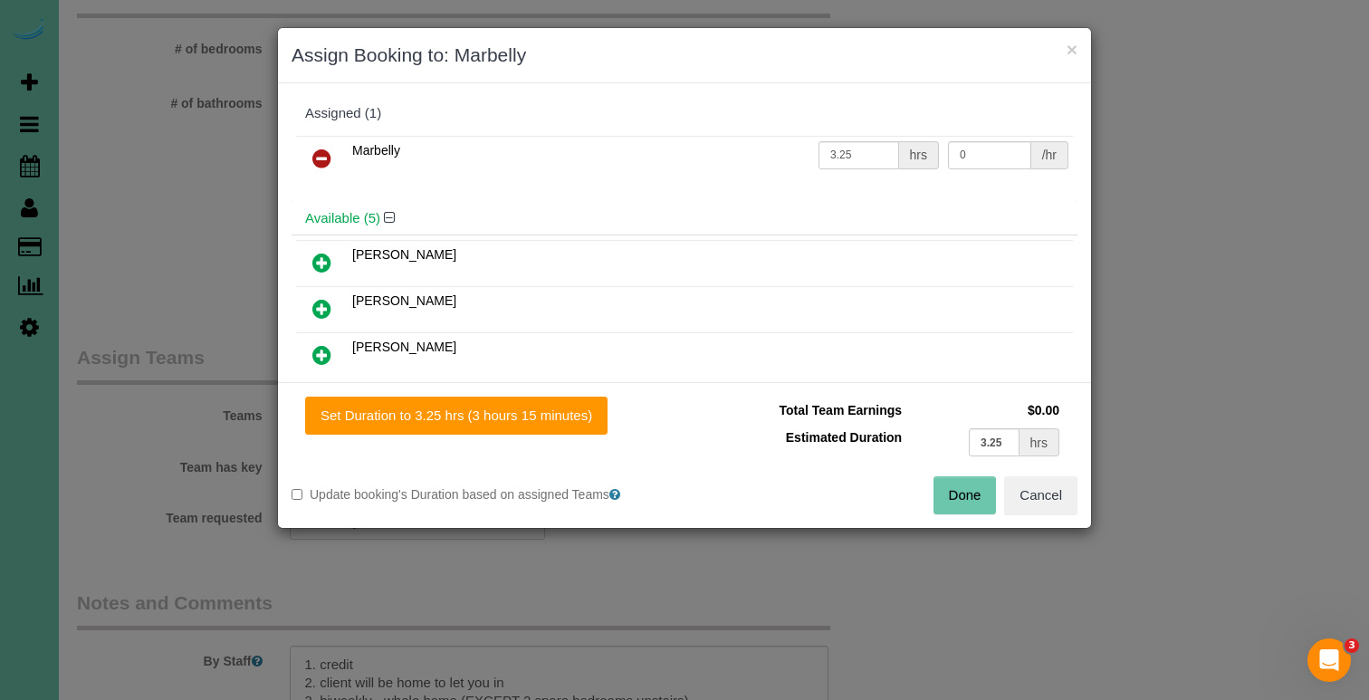
click at [964, 499] on button "Done" at bounding box center [964, 495] width 63 height 38
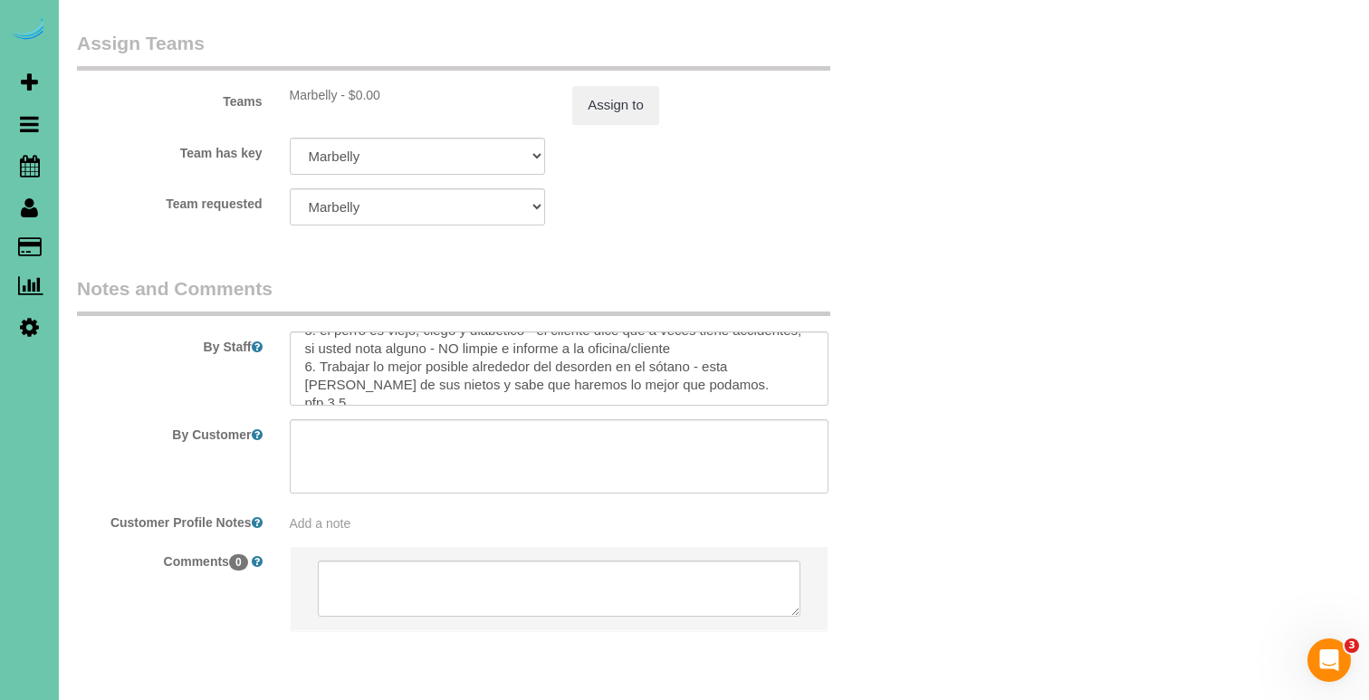
scroll to position [290, 0]
click at [342, 331] on textarea at bounding box center [559, 368] width 539 height 74
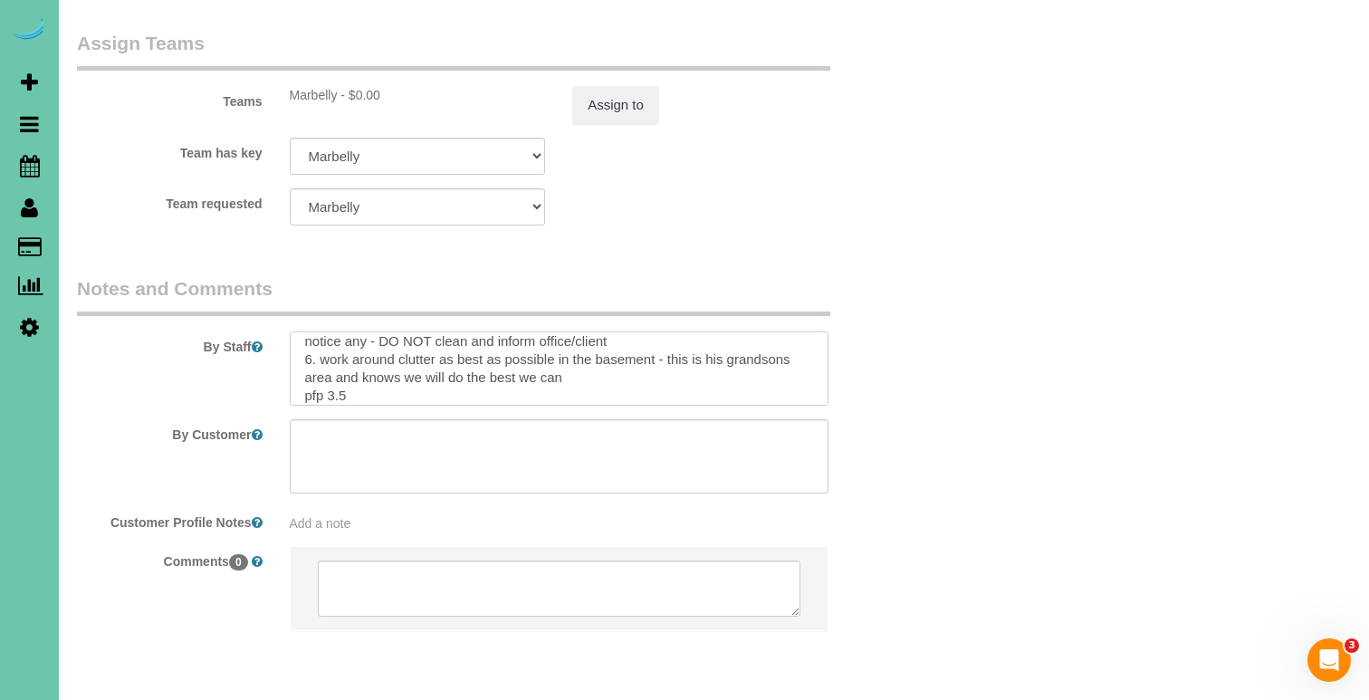
scroll to position [100, 0]
click at [343, 331] on textarea at bounding box center [559, 368] width 539 height 74
type textarea "1. credit 2. client will be home to let you in 3. biweekly - whole home (EXCEPT…"
click at [598, 86] on button "Assign to" at bounding box center [615, 105] width 87 height 38
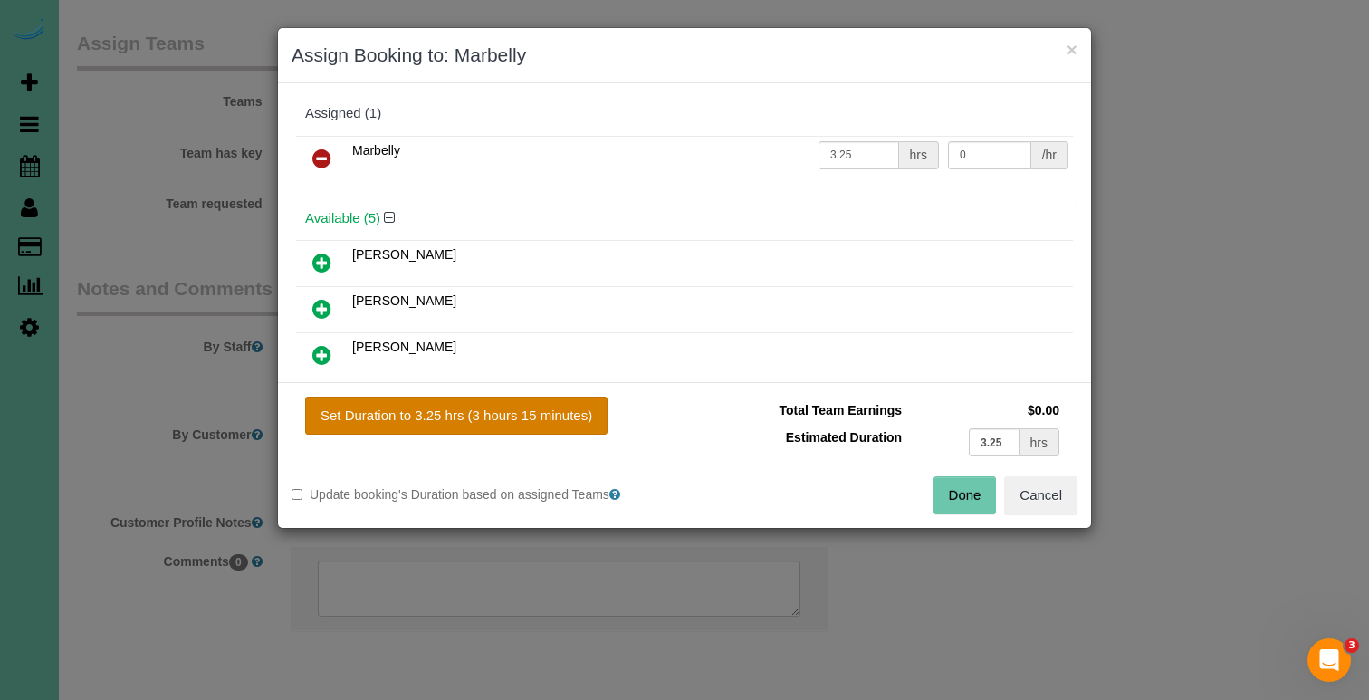
click at [525, 419] on button "Set Duration to 3.25 hrs (3 hours 15 minutes)" at bounding box center [456, 416] width 302 height 38
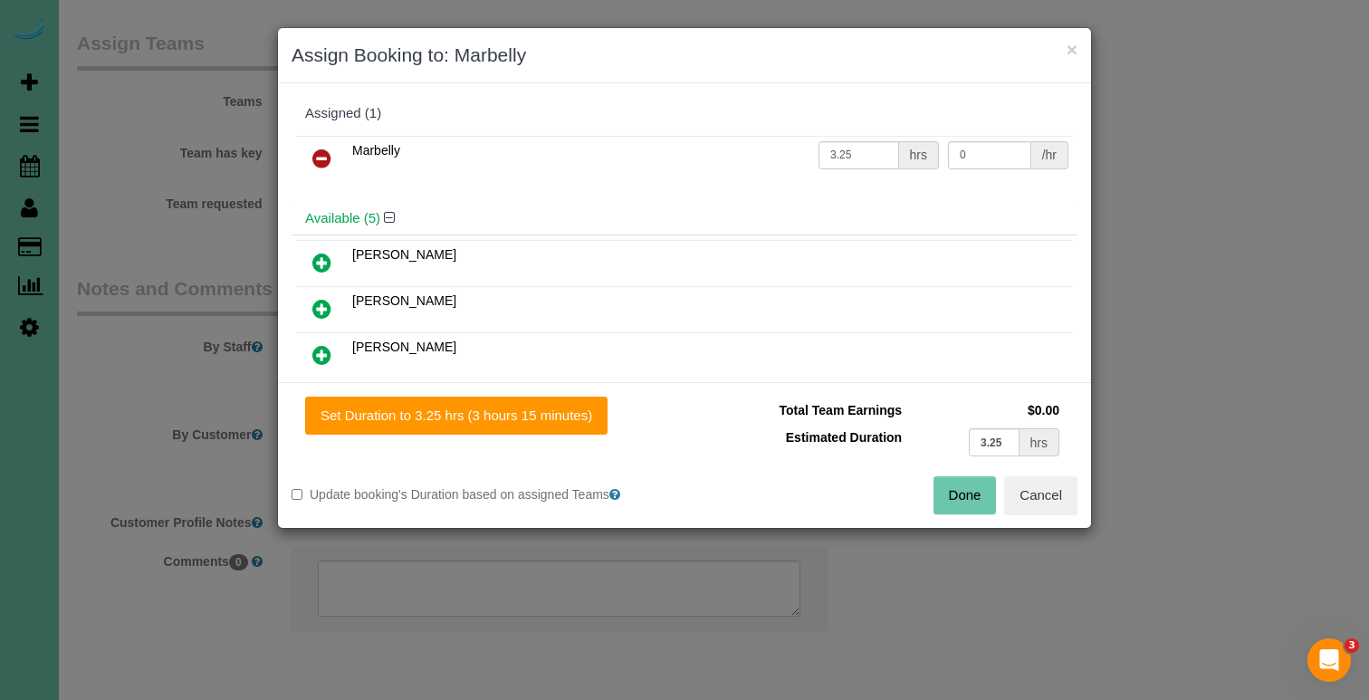
click at [956, 499] on button "Done" at bounding box center [964, 495] width 63 height 38
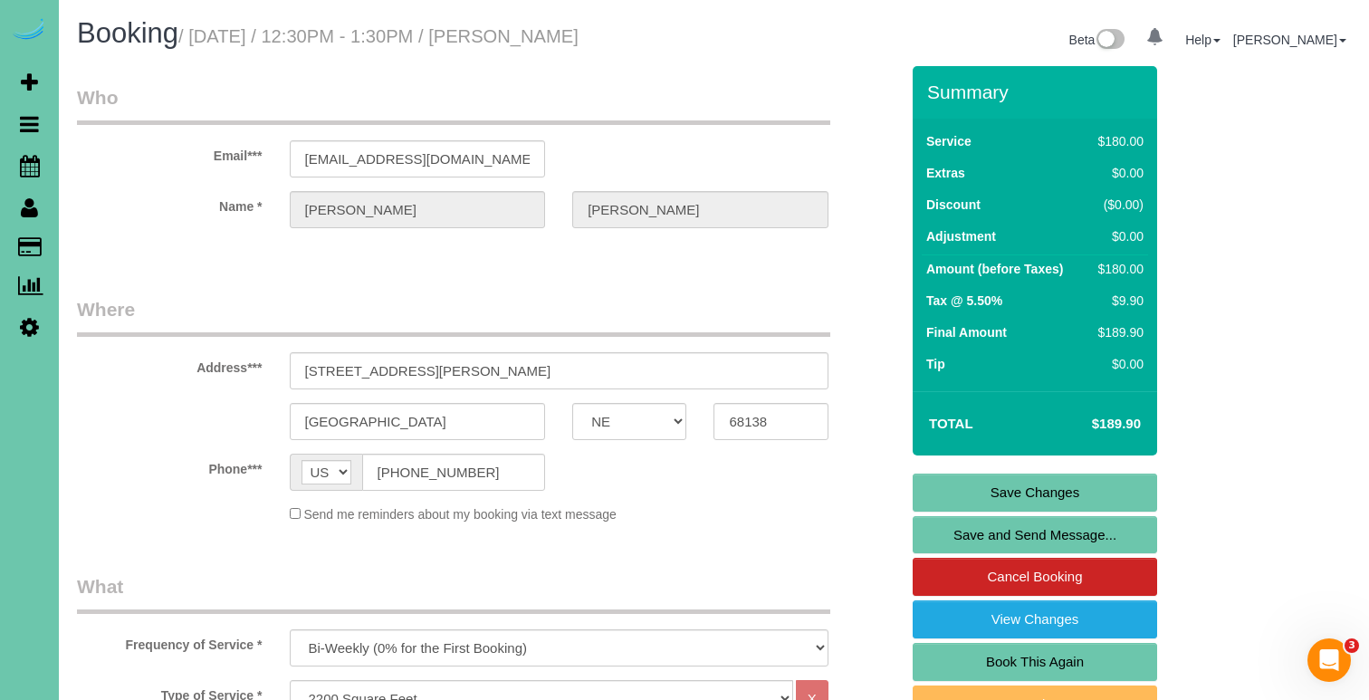
scroll to position [0, 0]
click at [1025, 491] on link "Save Changes" at bounding box center [1035, 493] width 244 height 38
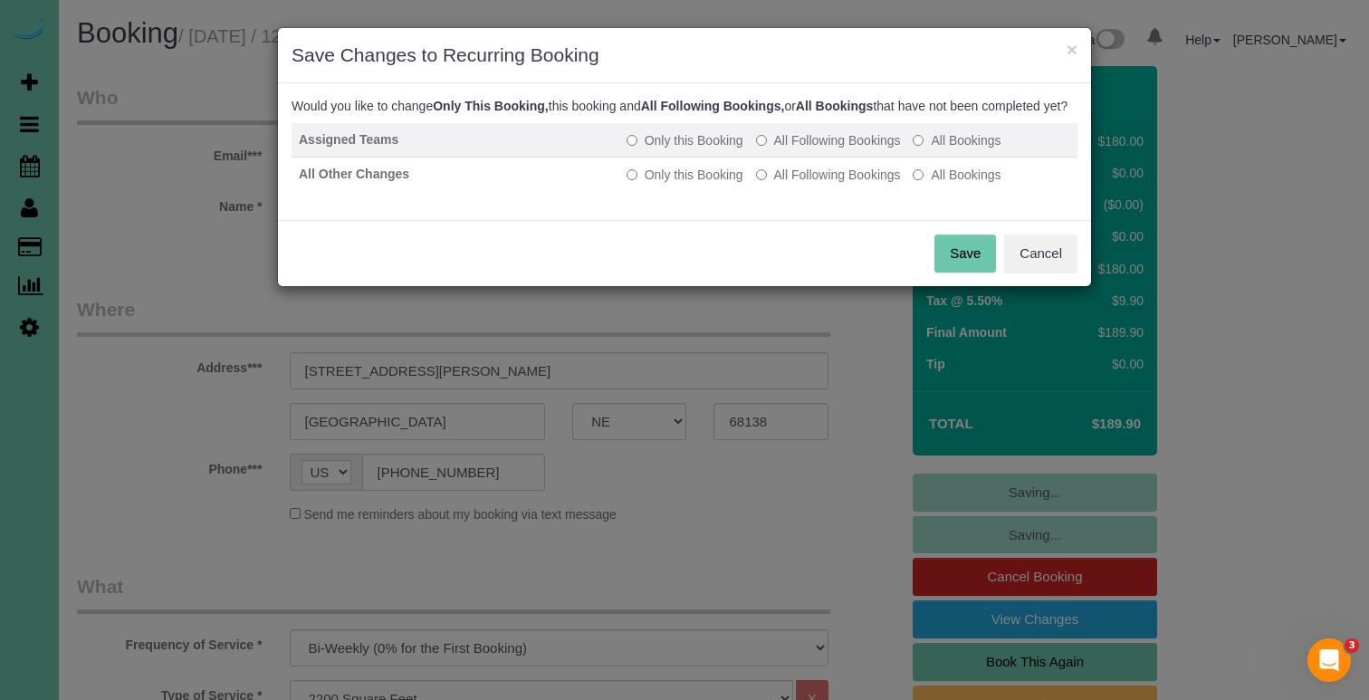
click at [811, 149] on label "All Following Bookings" at bounding box center [828, 140] width 145 height 18
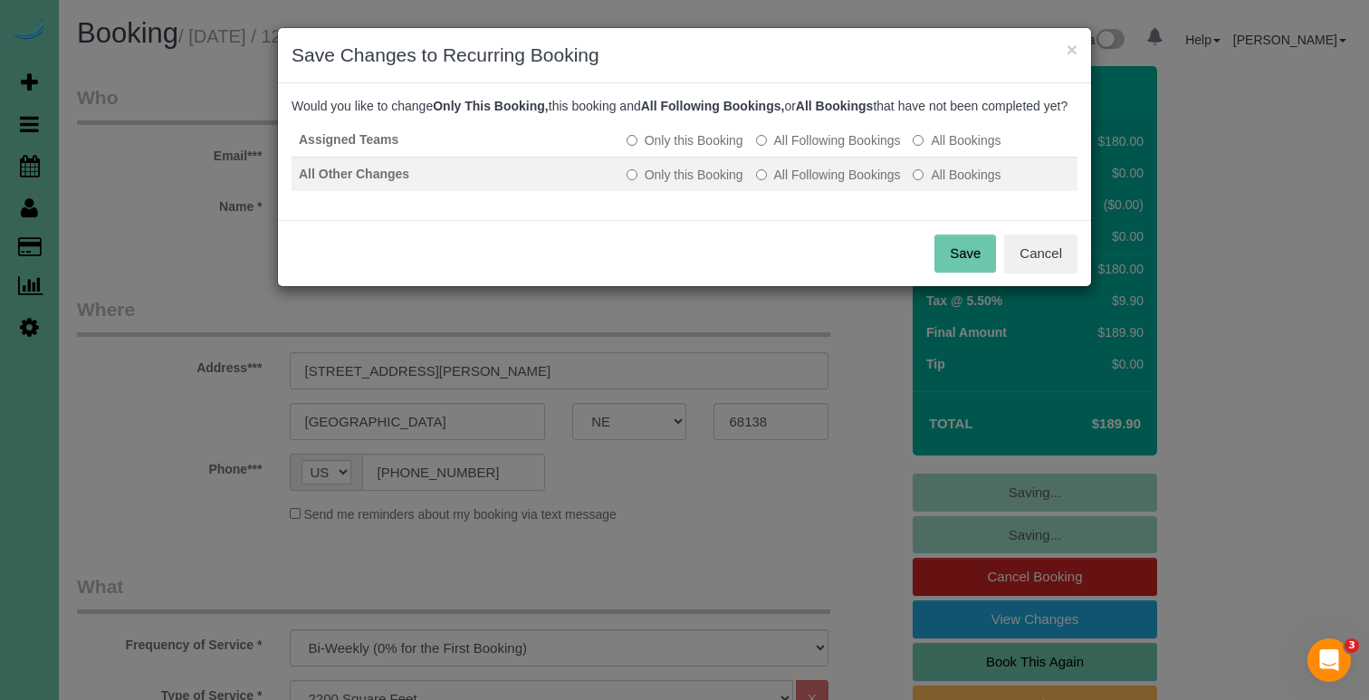
click at [809, 184] on label "All Following Bookings" at bounding box center [828, 175] width 145 height 18
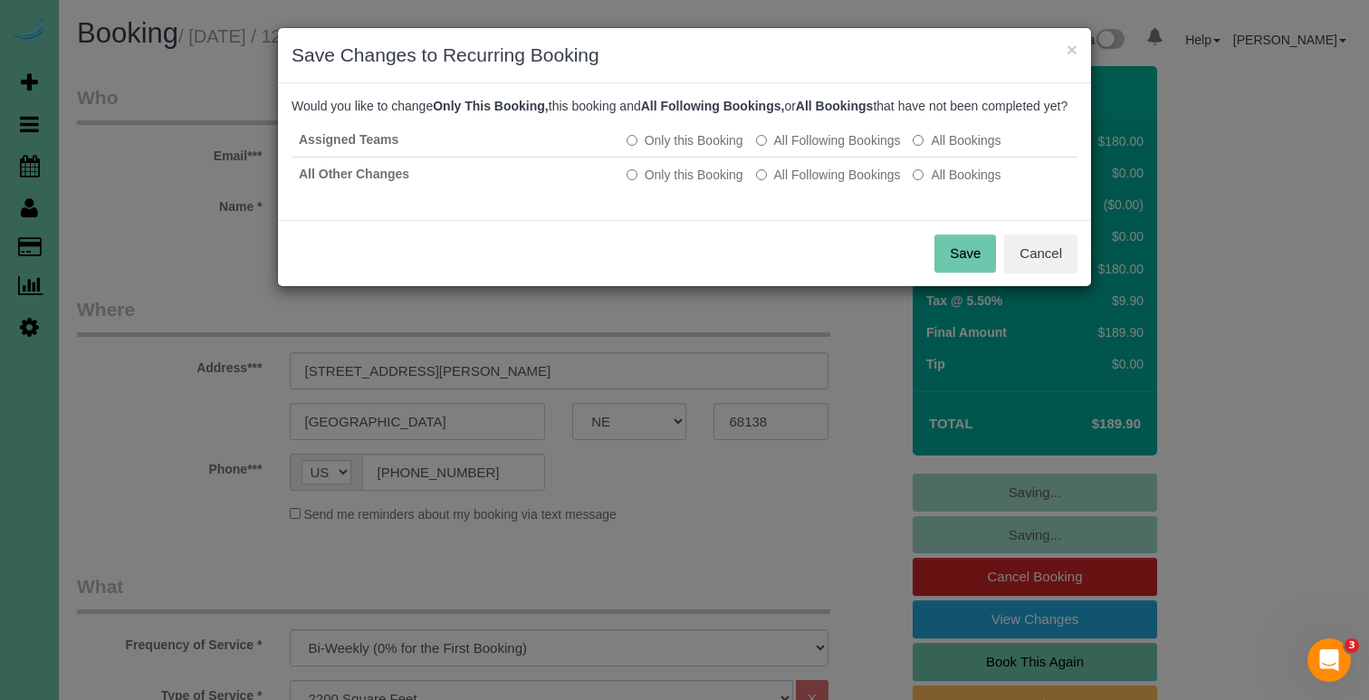
click at [962, 273] on button "Save" at bounding box center [965, 253] width 62 height 38
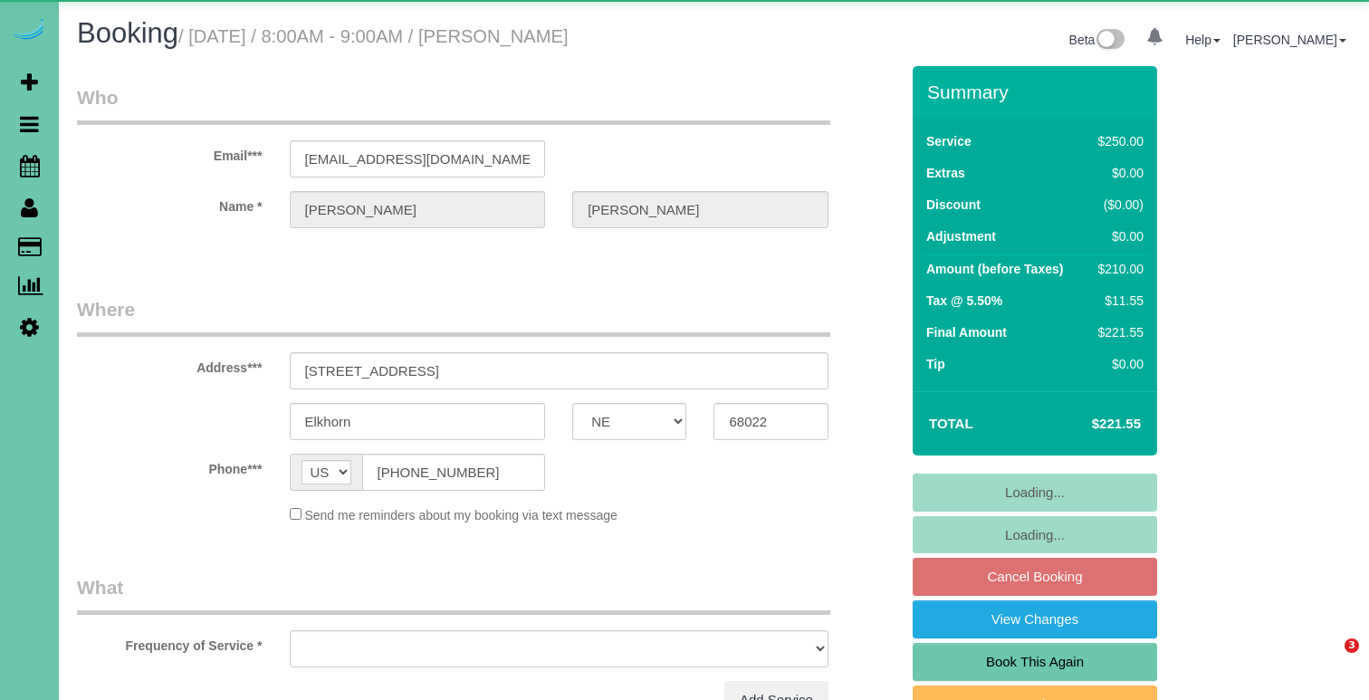
select select "NE"
select select "object:828"
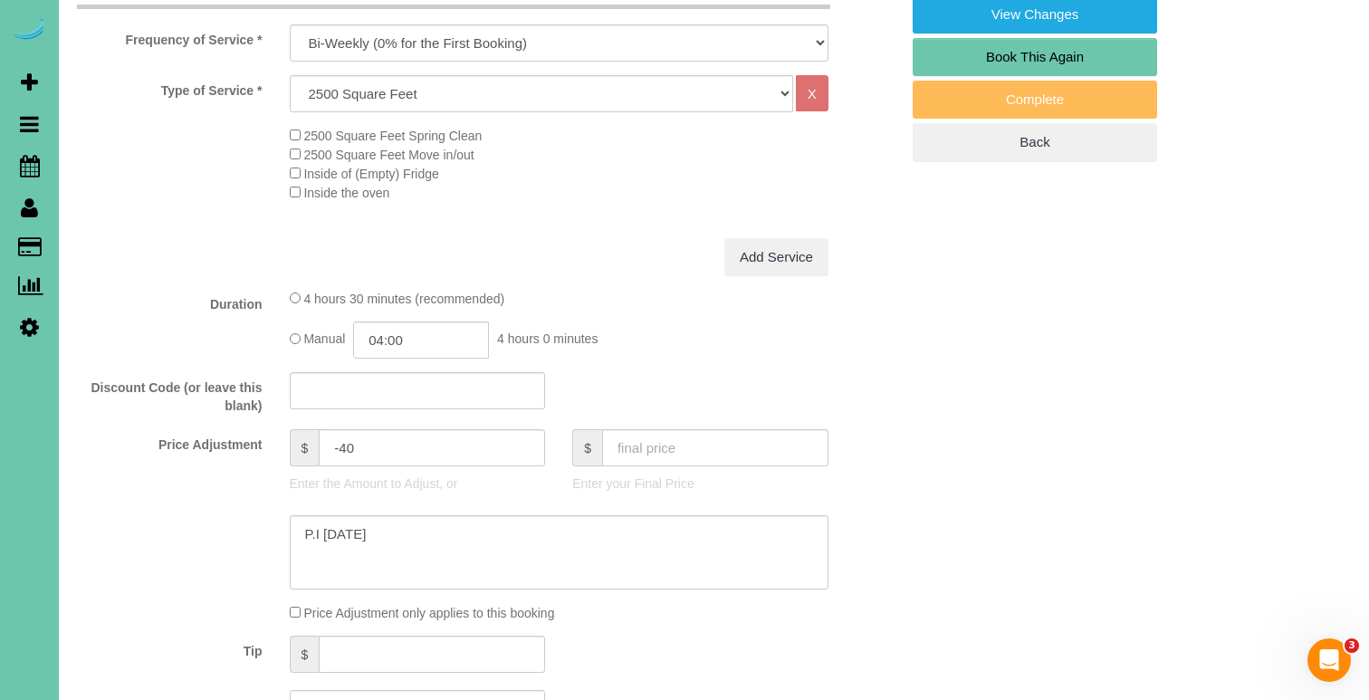
scroll to position [623, 0]
